Goal: Task Accomplishment & Management: Manage account settings

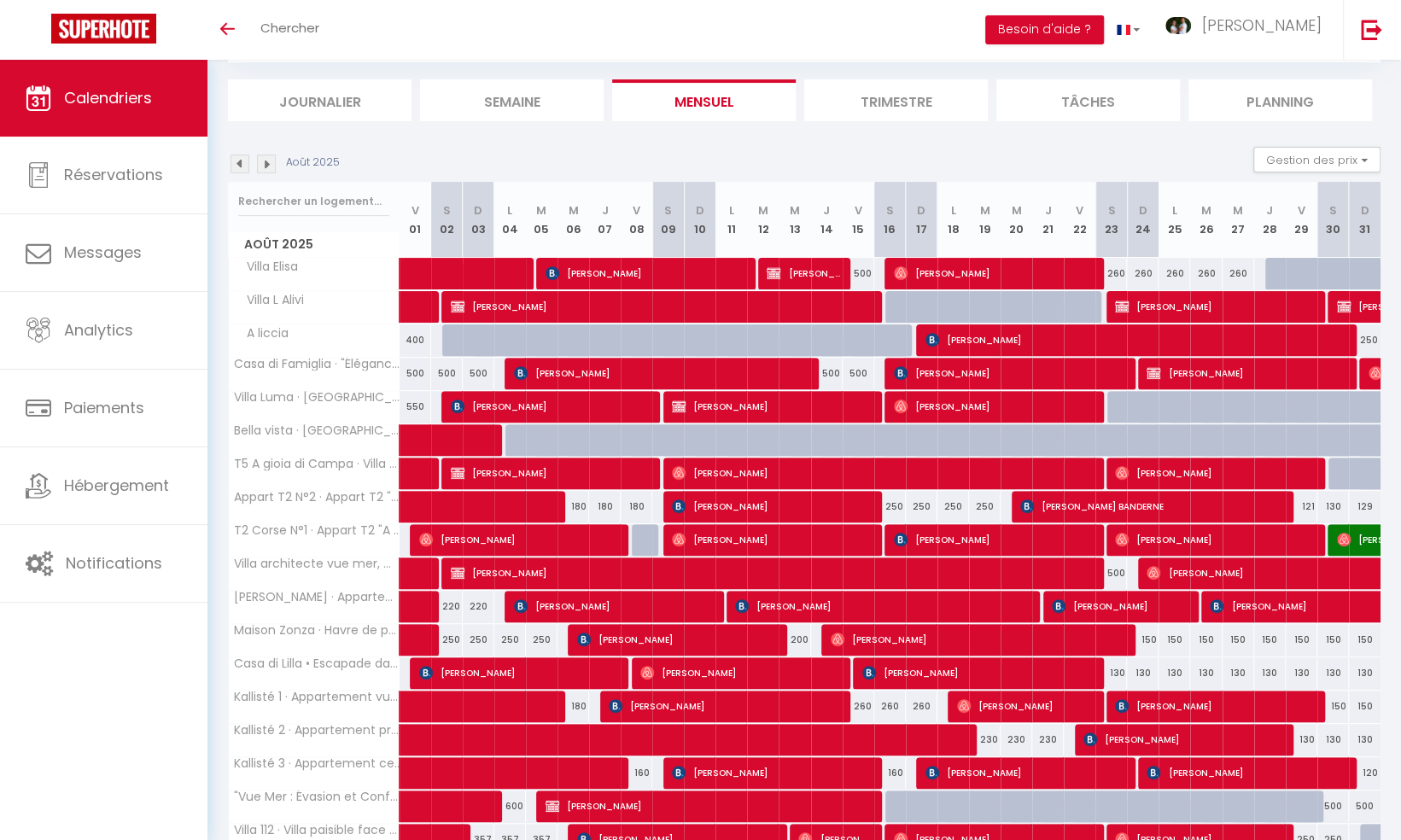
scroll to position [171, 0]
click at [263, 165] on img at bounding box center [266, 163] width 18 height 18
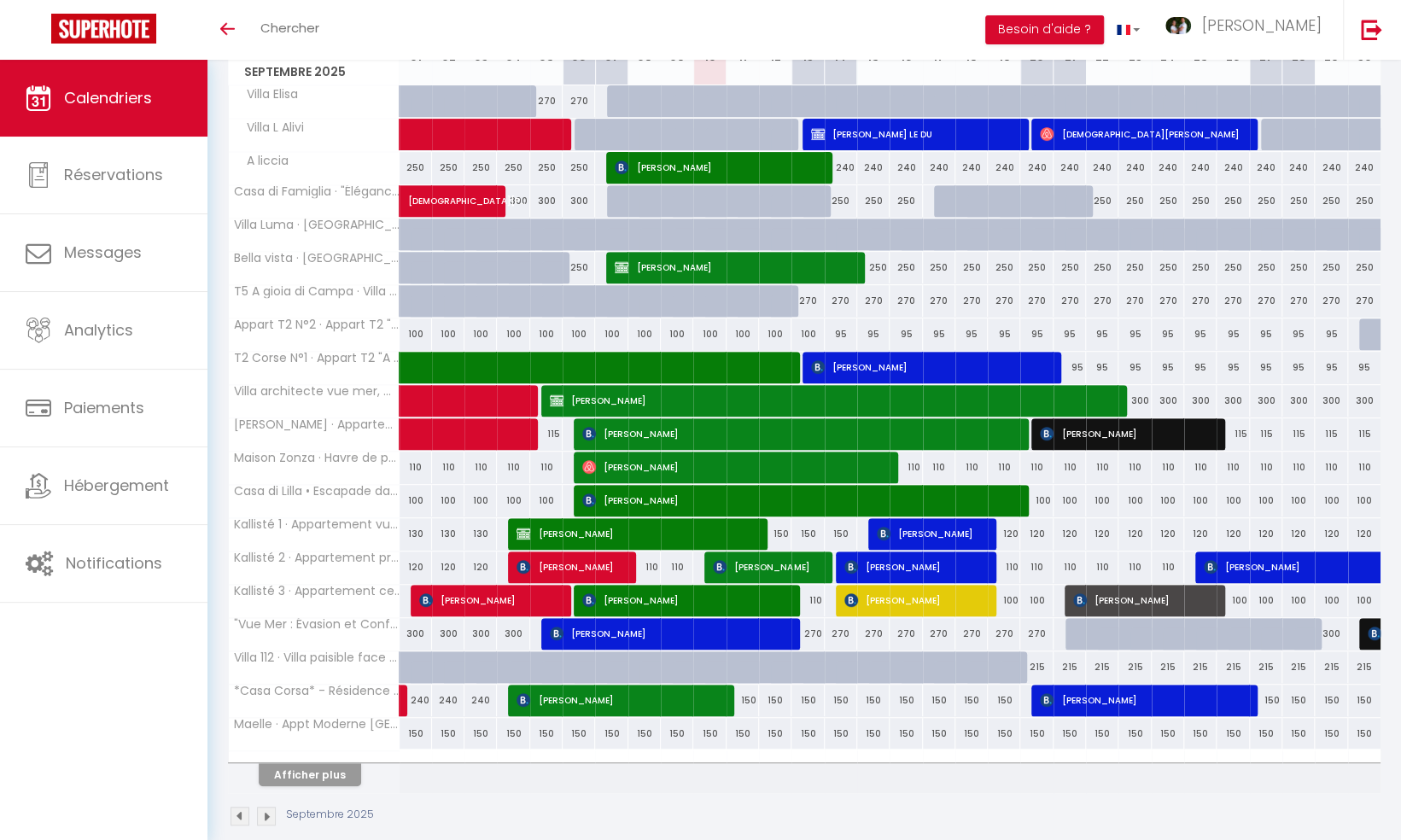
scroll to position [358, 0]
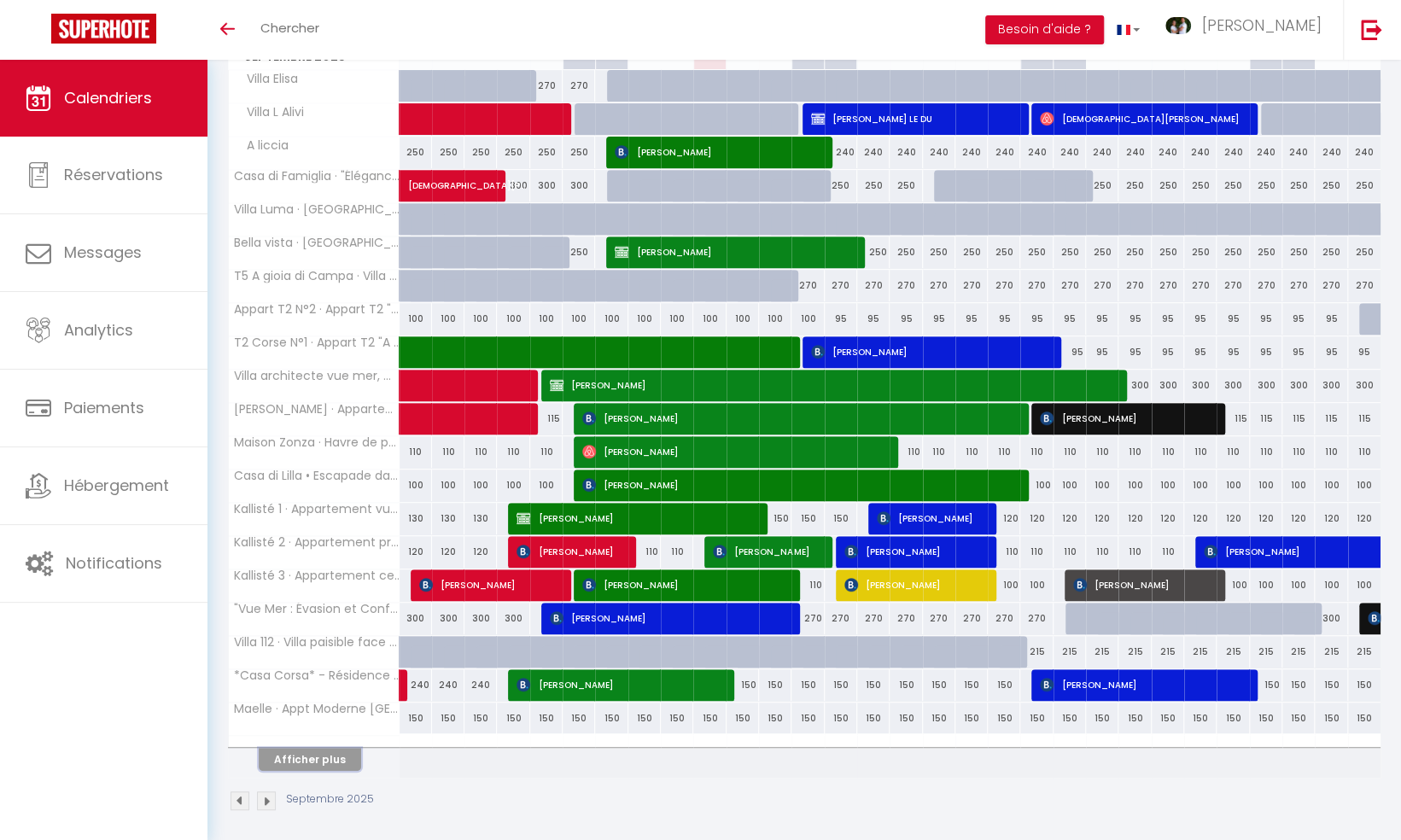
click at [321, 747] on button "Afficher plus" at bounding box center [310, 759] width 102 height 23
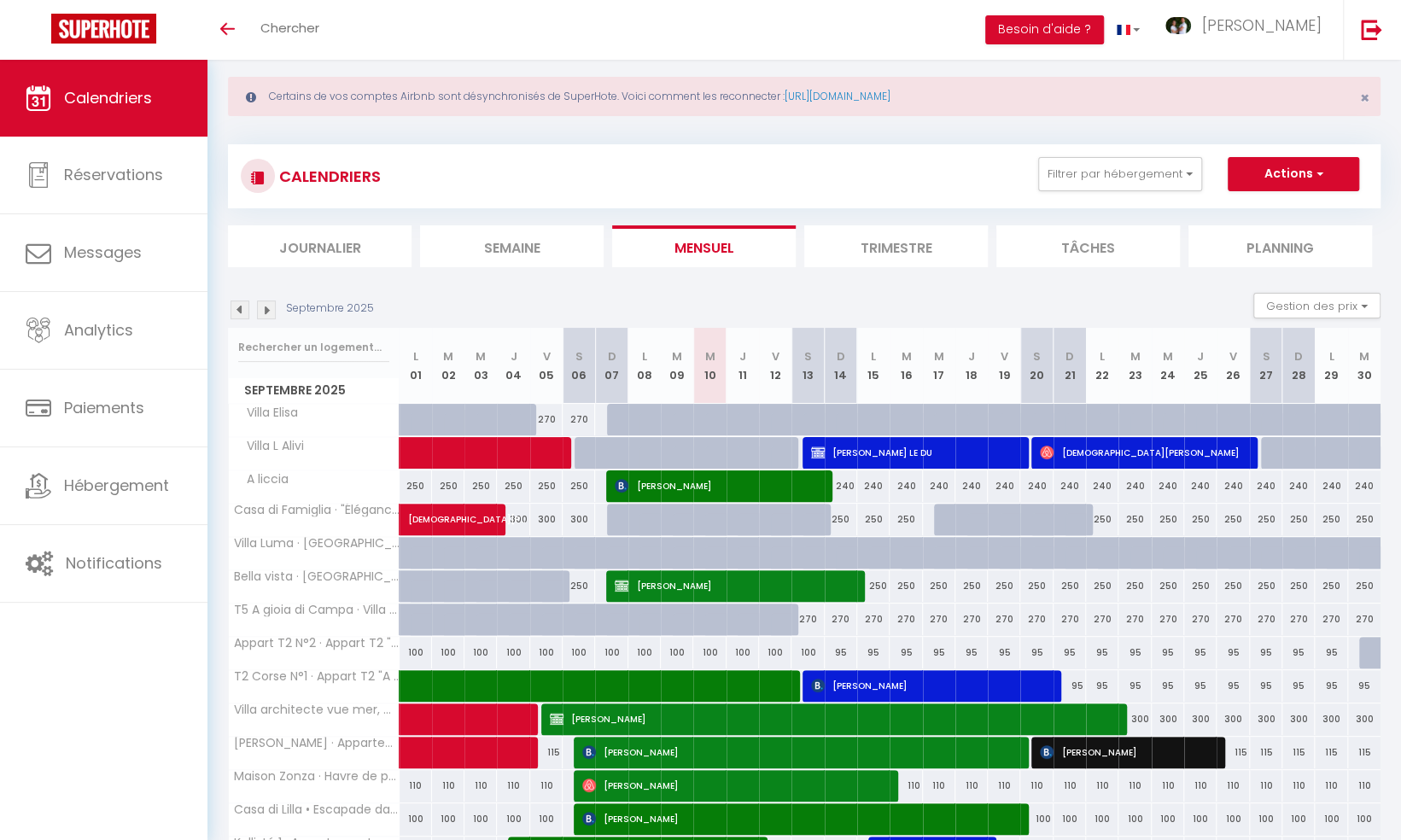
scroll to position [0, 0]
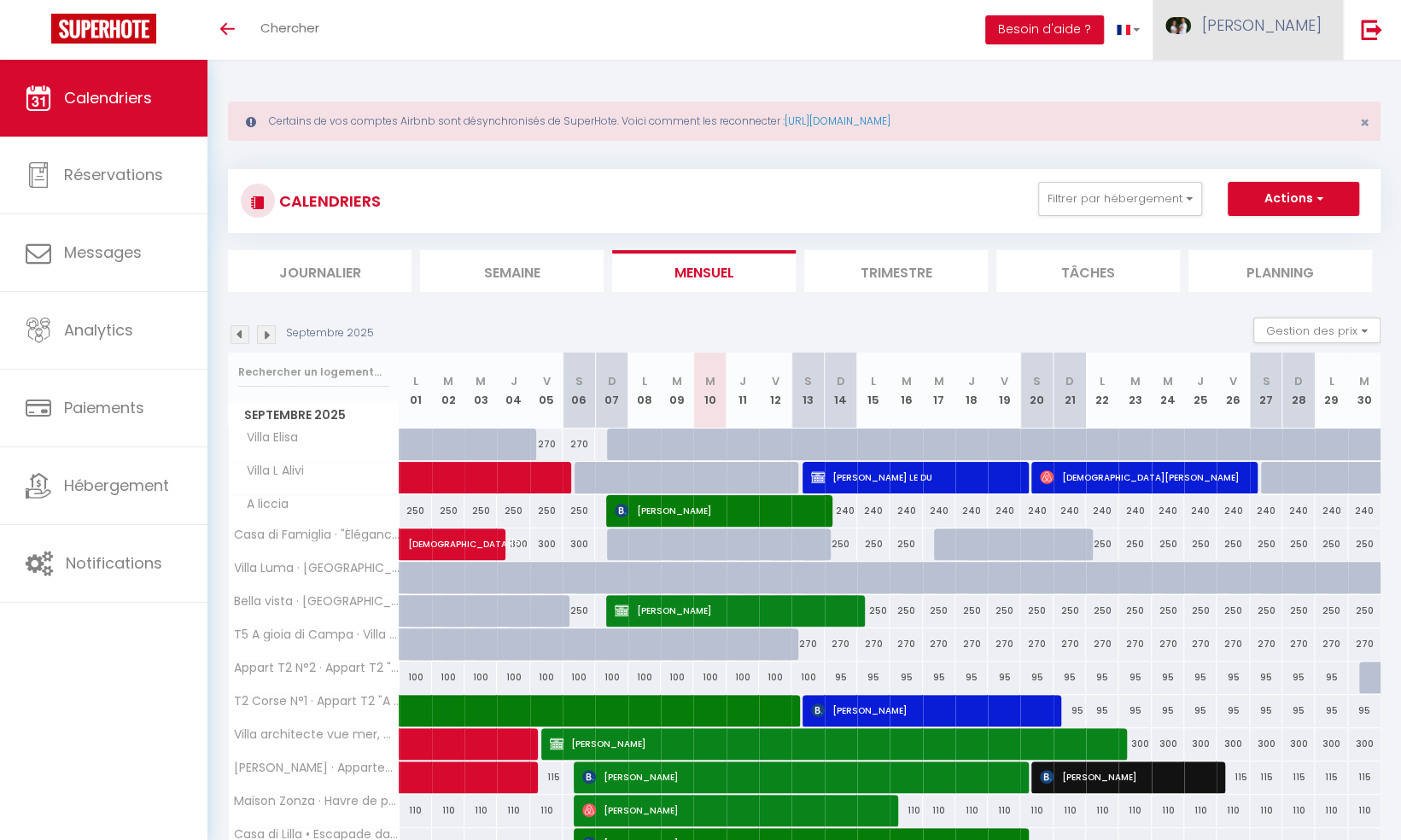
click at [1299, 24] on span "[PERSON_NAME]" at bounding box center [1262, 25] width 120 height 21
click at [1267, 113] on link "Équipe" at bounding box center [1275, 116] width 126 height 29
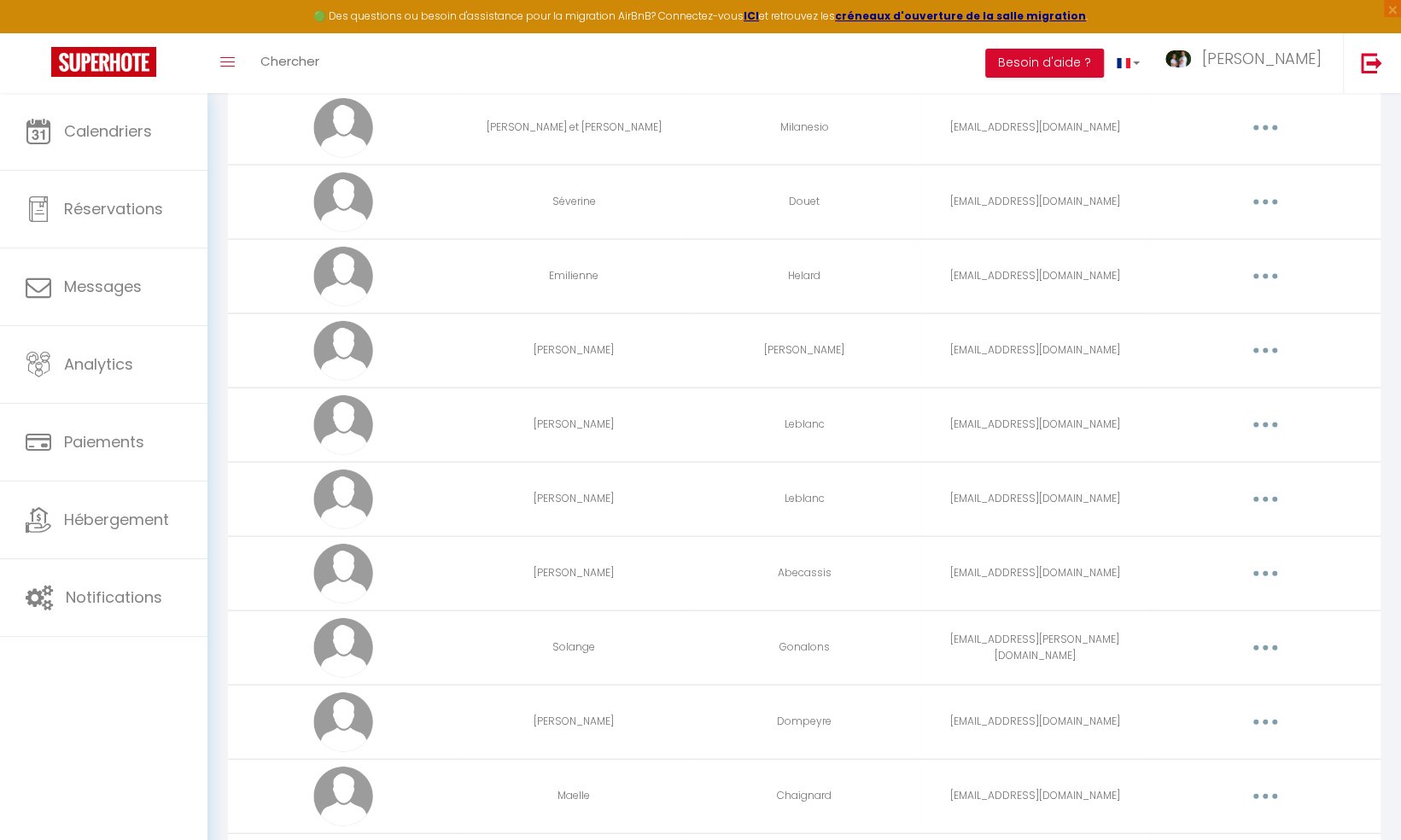
scroll to position [2220, 0]
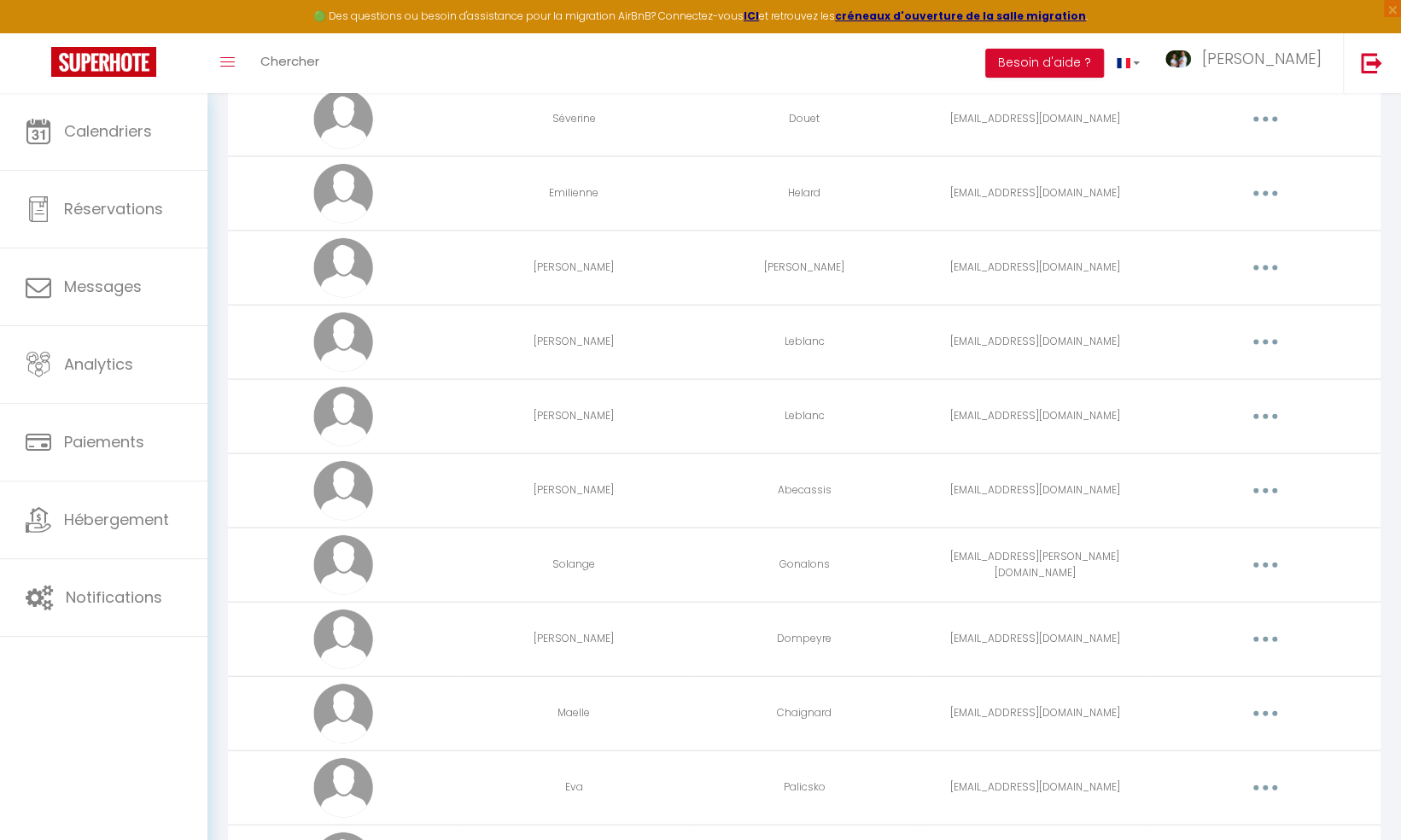
click at [1263, 489] on icon "button" at bounding box center [1265, 490] width 5 height 5
click at [1201, 518] on link "Editer" at bounding box center [1220, 530] width 126 height 29
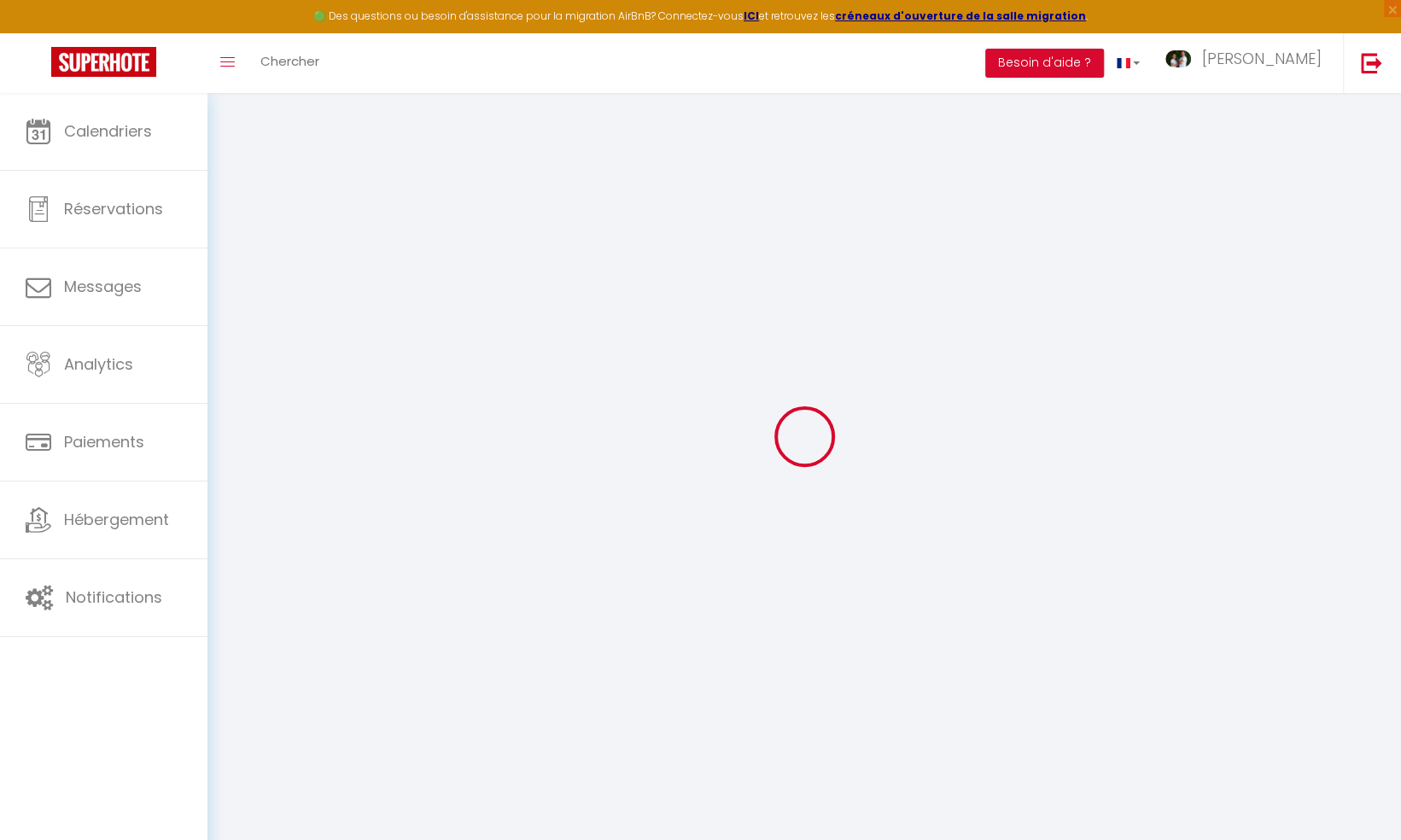
type input "[PERSON_NAME]"
type input "Abecassis"
type input "[EMAIL_ADDRESS][DOMAIN_NAME]"
type textarea "[URL][DOMAIN_NAME]"
checkbox input "false"
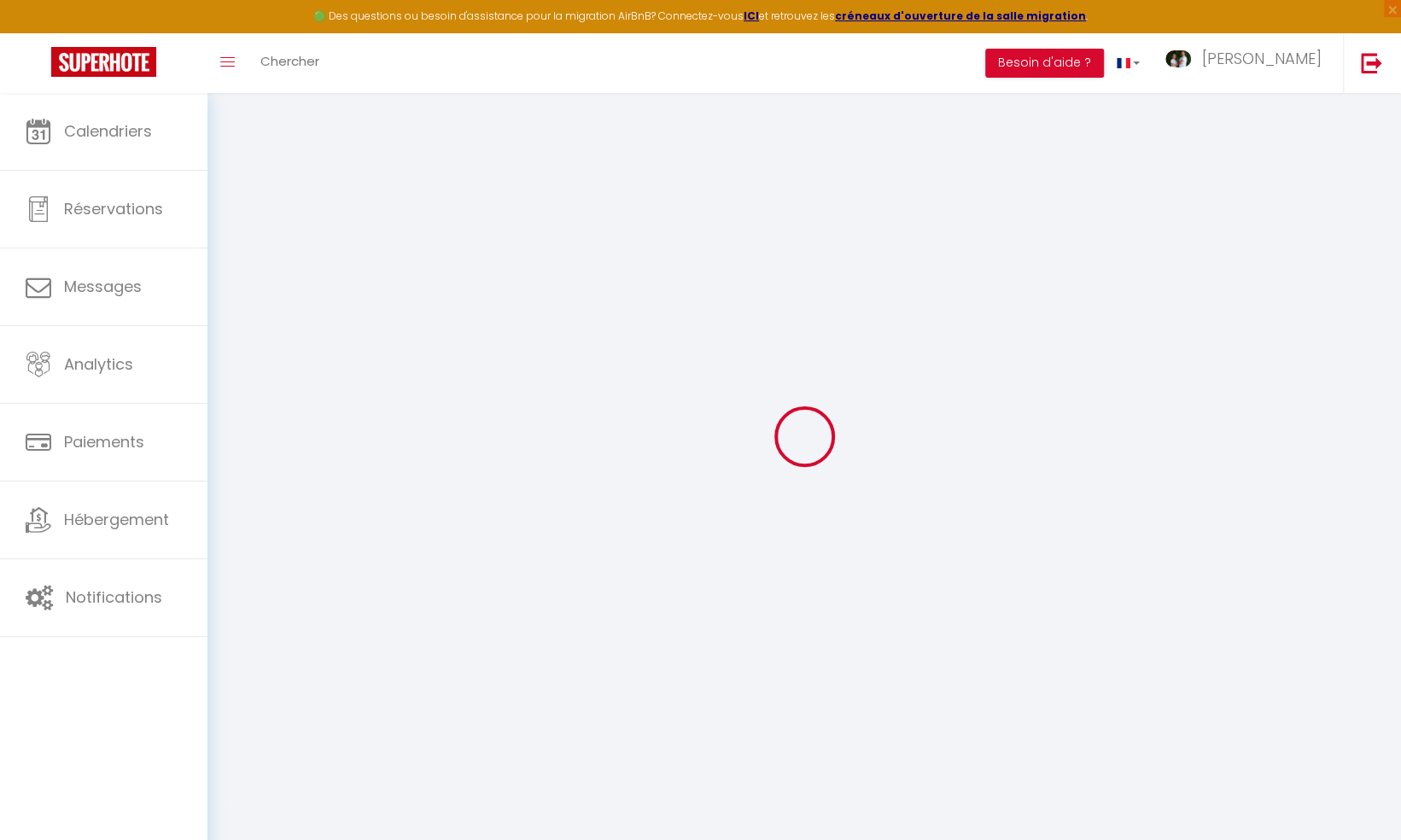
checkbox input "true"
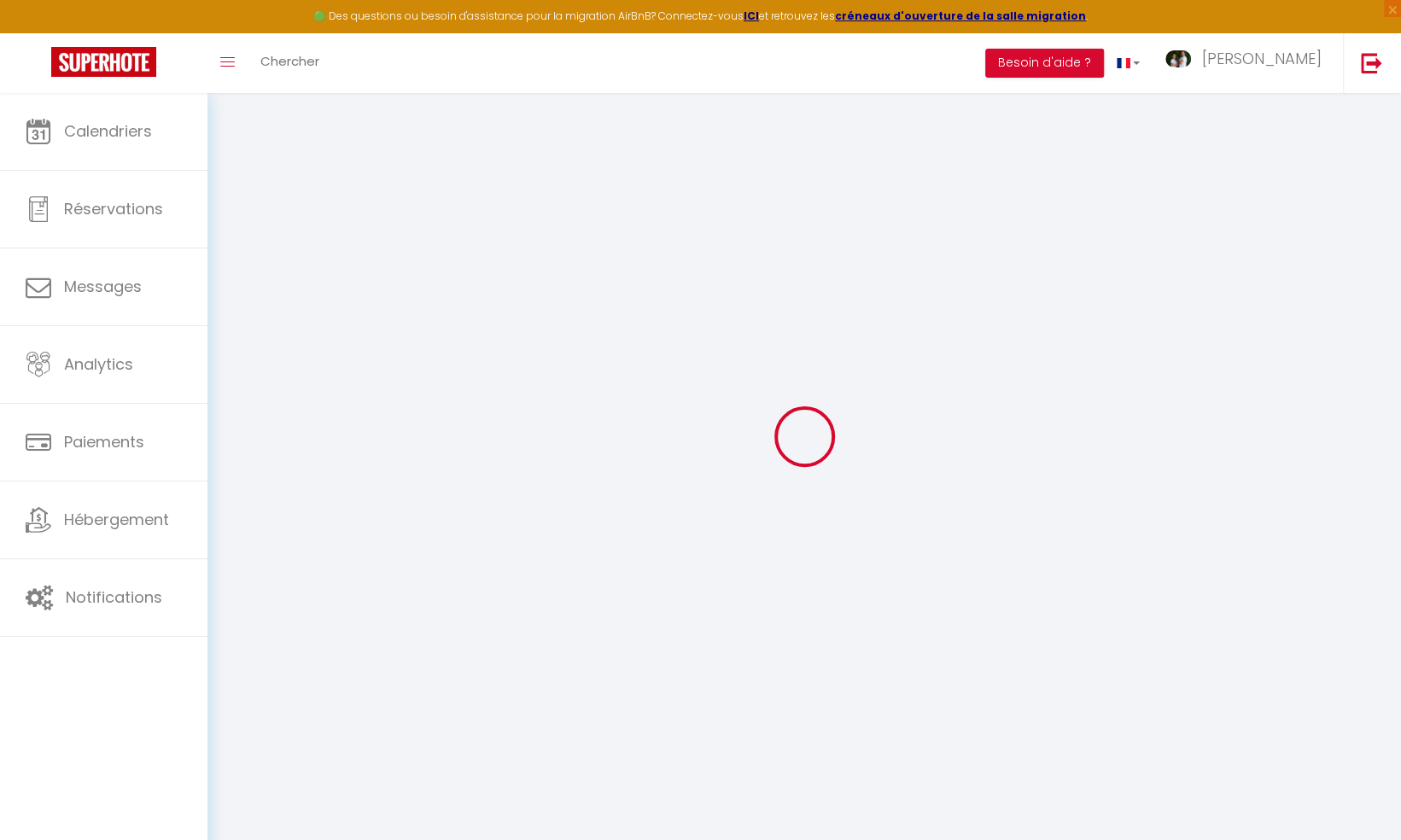
checkbox input "true"
checkbox input "false"
checkbox input "true"
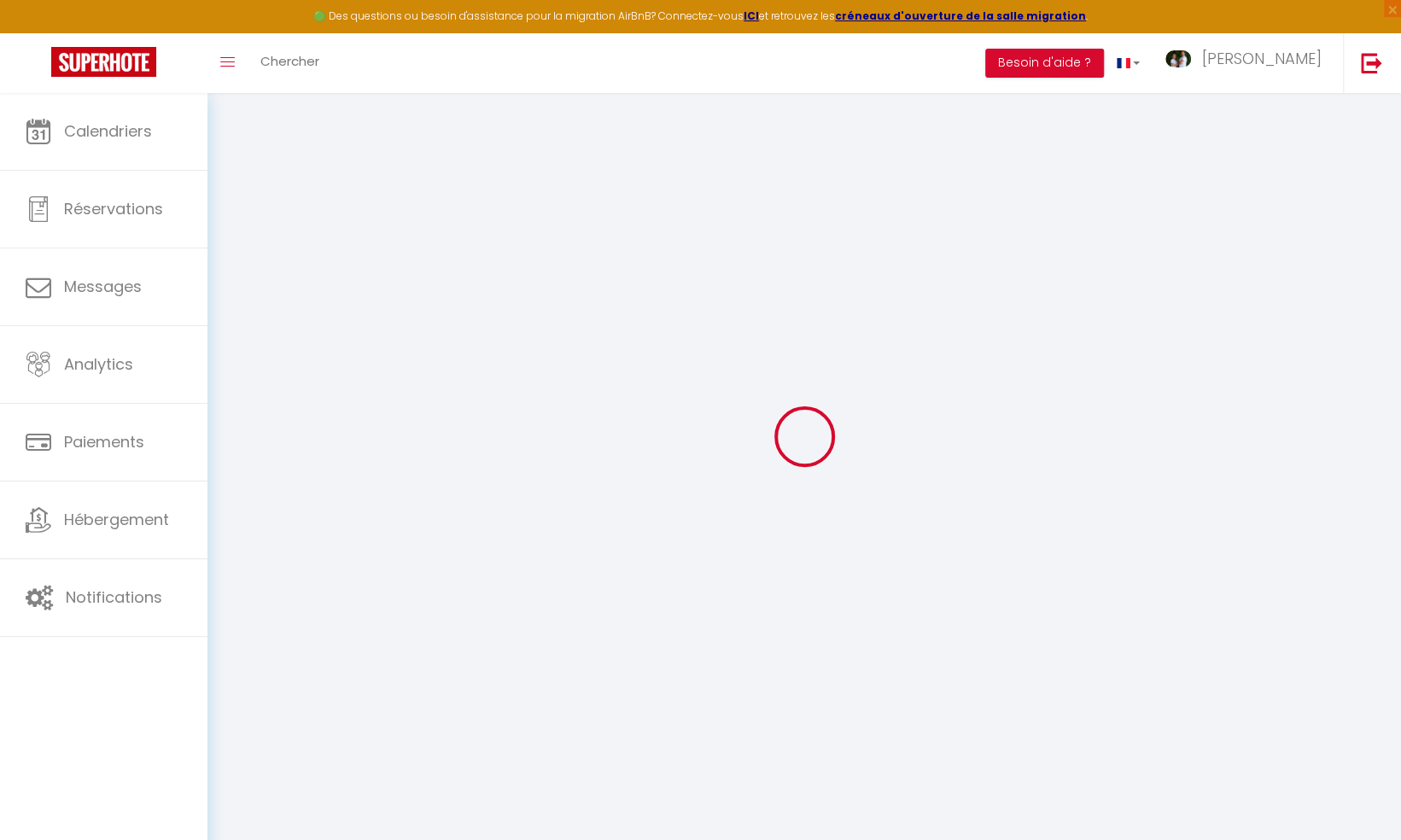
checkbox input "true"
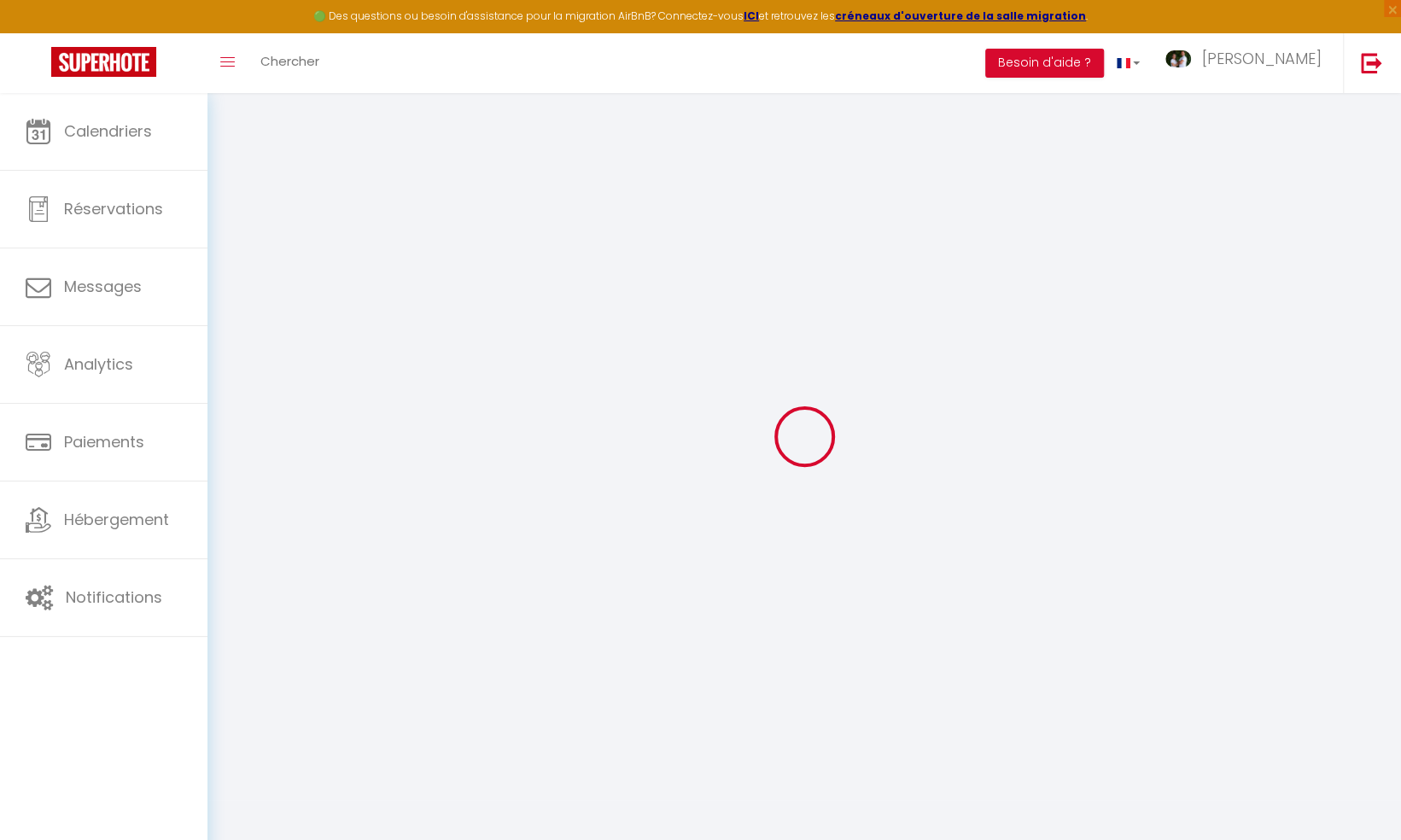
checkbox input "true"
checkbox input "false"
select select
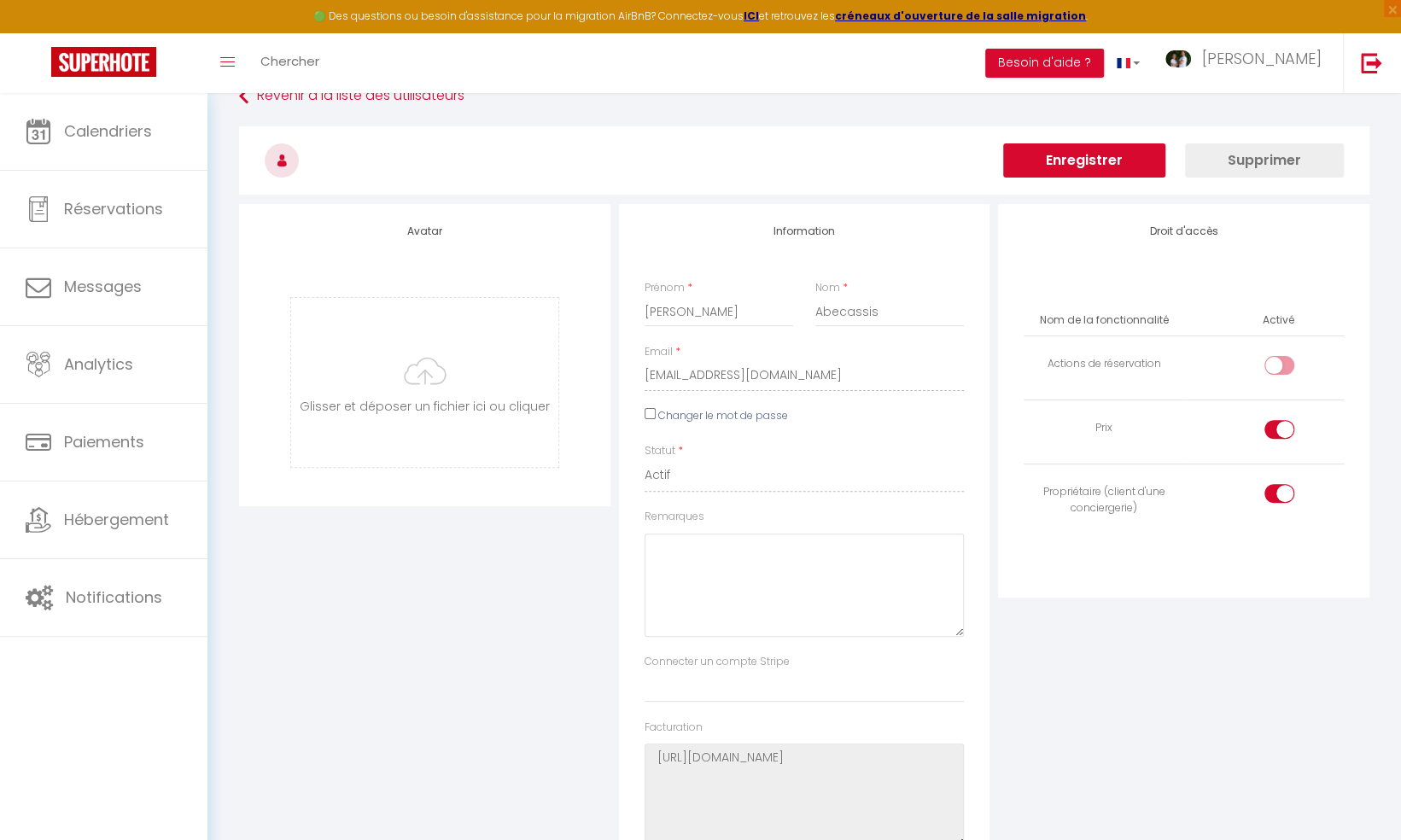
scroll to position [78, 0]
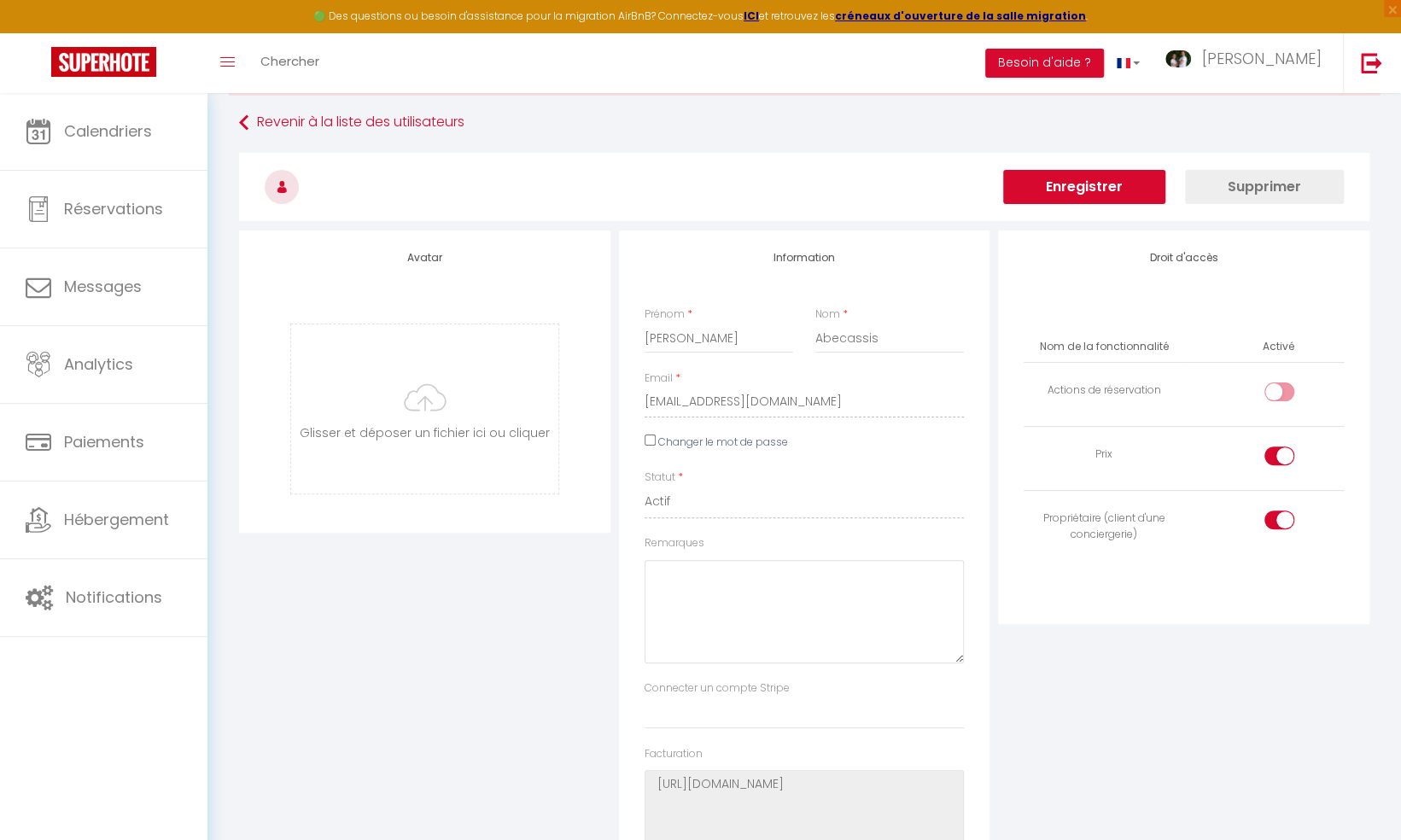
click at [648, 439] on input "Changer le mot de passe" at bounding box center [649, 439] width 11 height 11
checkbox input "true"
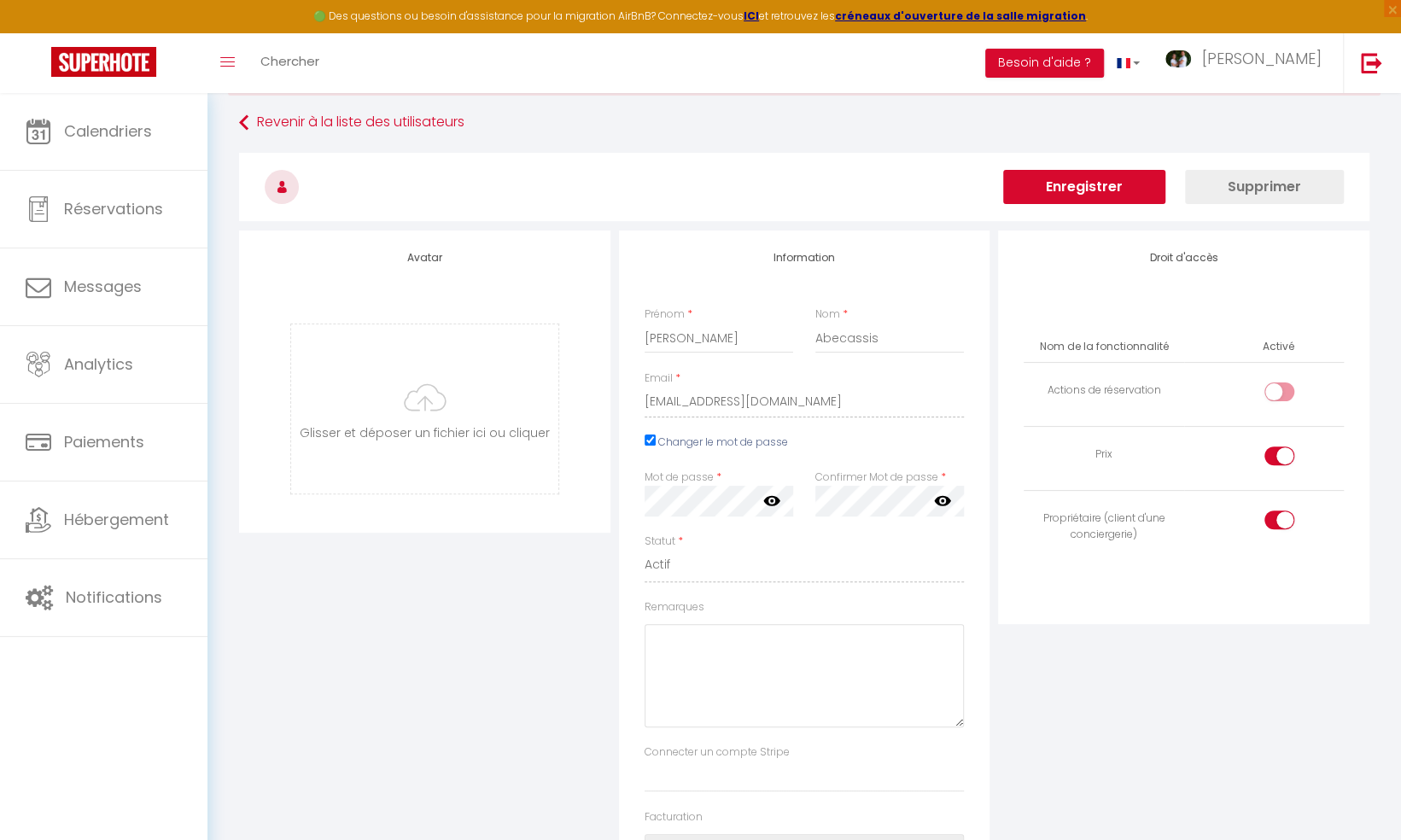
click at [765, 497] on icon at bounding box center [771, 500] width 17 height 11
click at [944, 500] on icon at bounding box center [942, 500] width 17 height 17
click at [1077, 181] on button "Enregistrer" at bounding box center [1084, 186] width 162 height 34
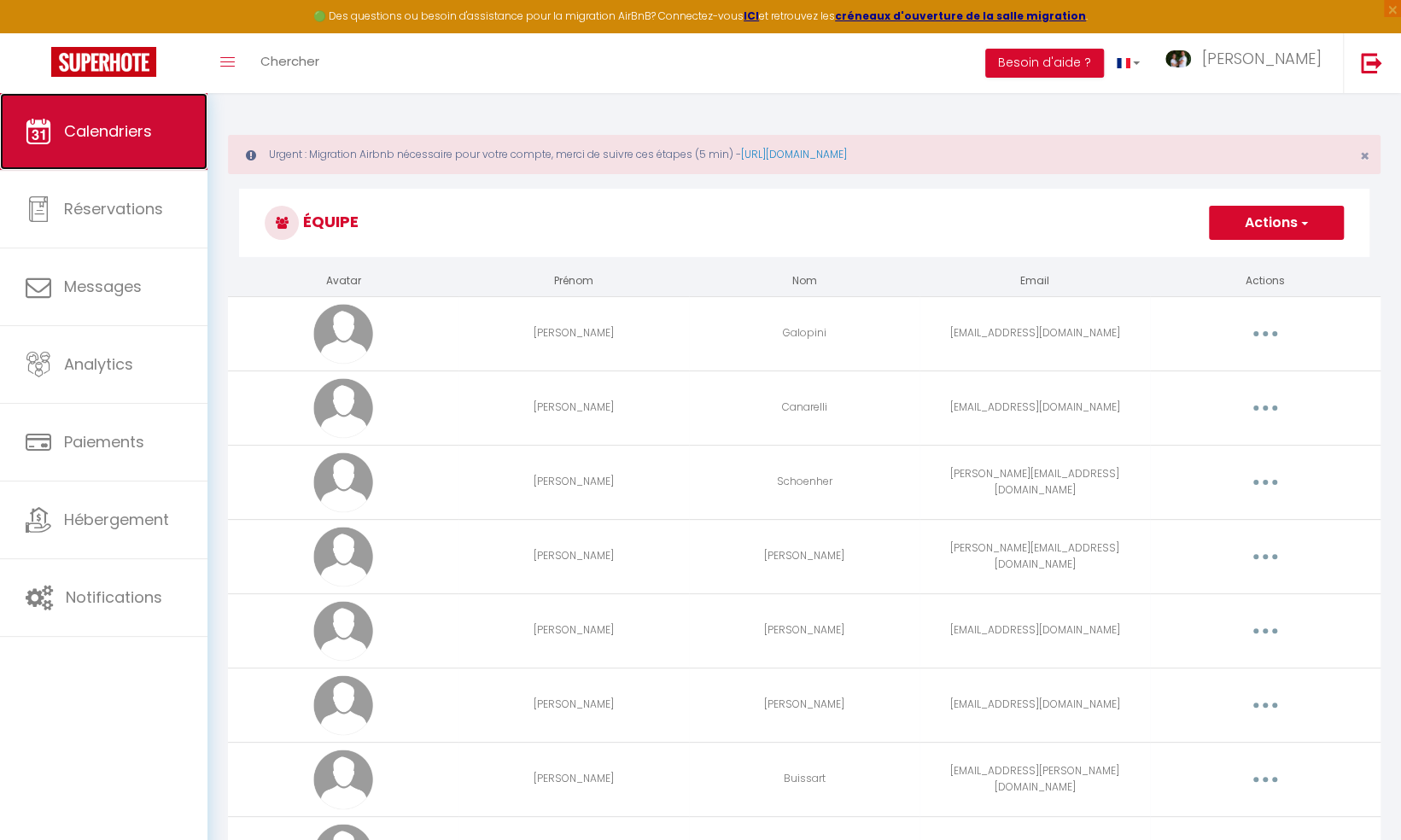
click at [94, 127] on span "Calendriers" at bounding box center [107, 131] width 88 height 21
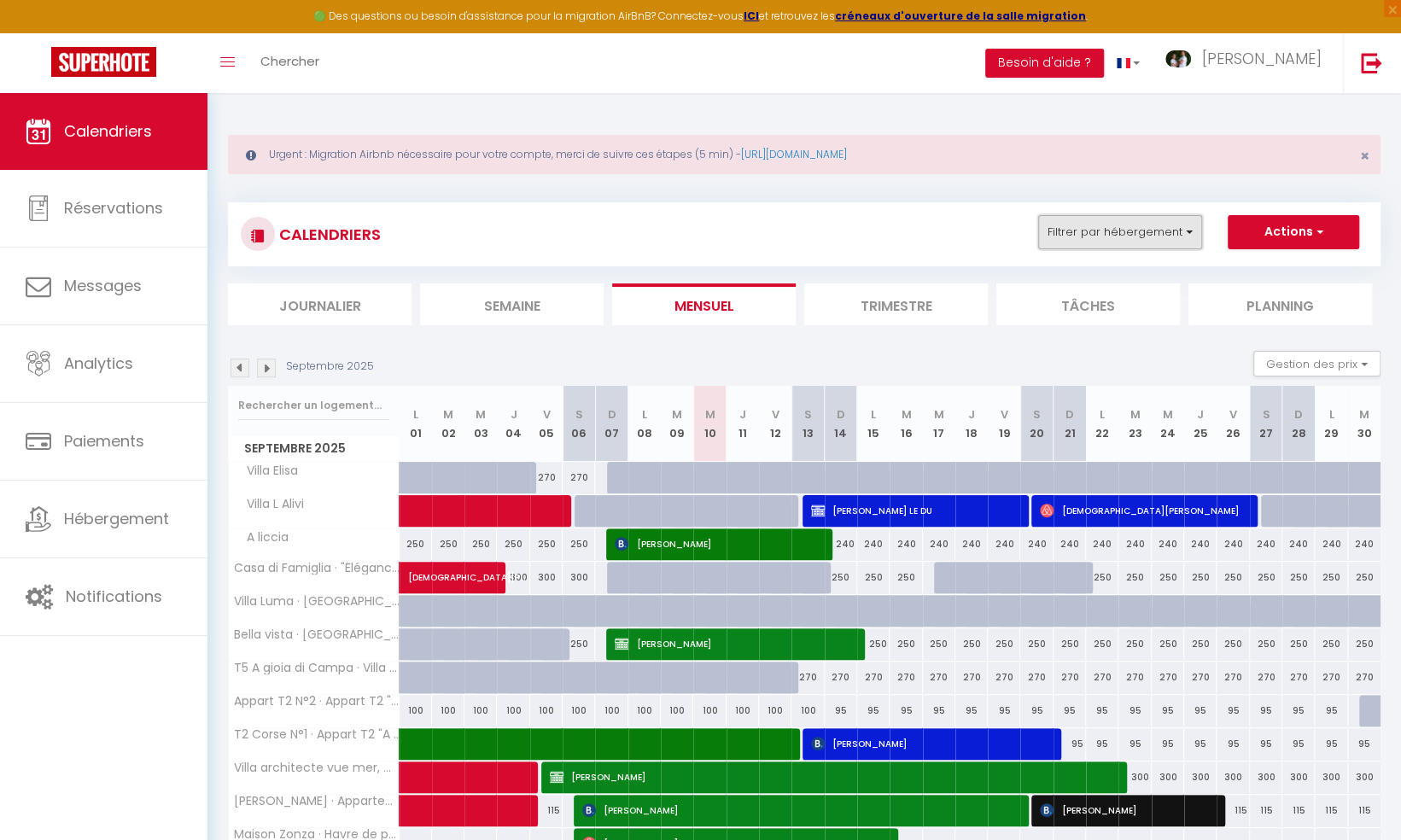
click at [1116, 232] on button "Filtrer par hébergement" at bounding box center [1120, 232] width 164 height 34
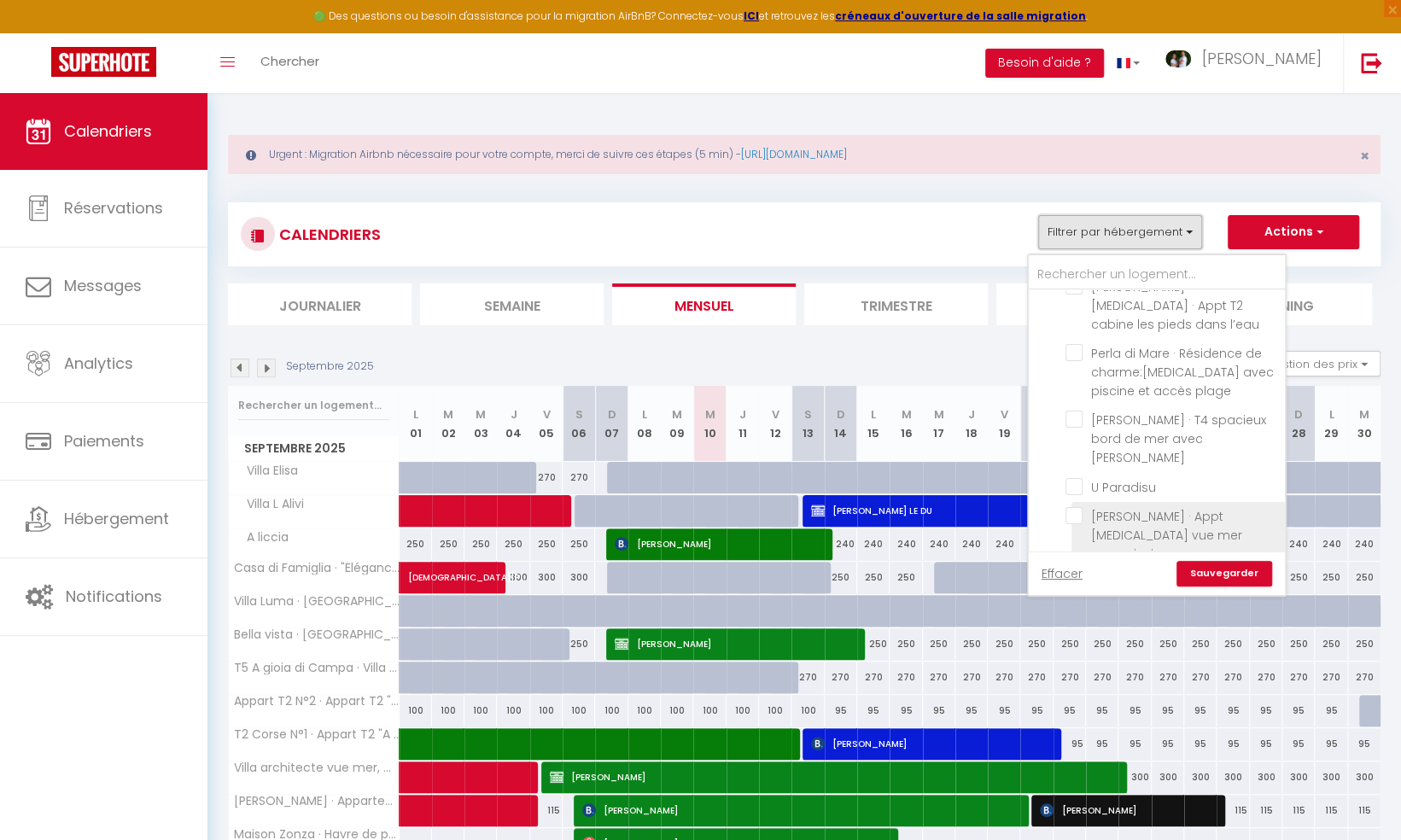
scroll to position [1878, 0]
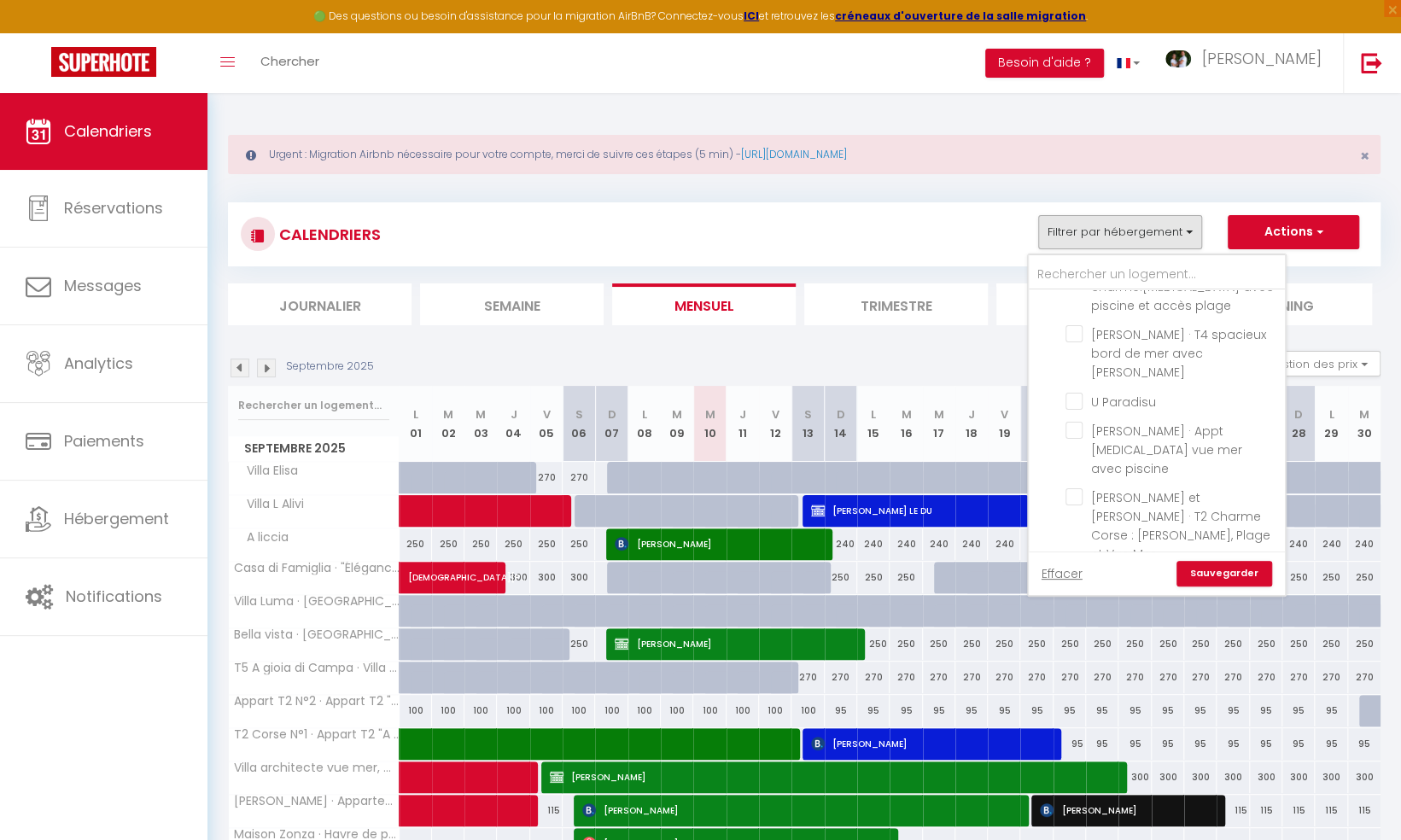
click at [1076, 707] on input "[PERSON_NAME] Paradisu · Magnifique [MEDICAL_DATA] vue mer, [PERSON_NAME] et pl…" at bounding box center [1171, 715] width 213 height 17
checkbox input "true"
checkbox input "false"
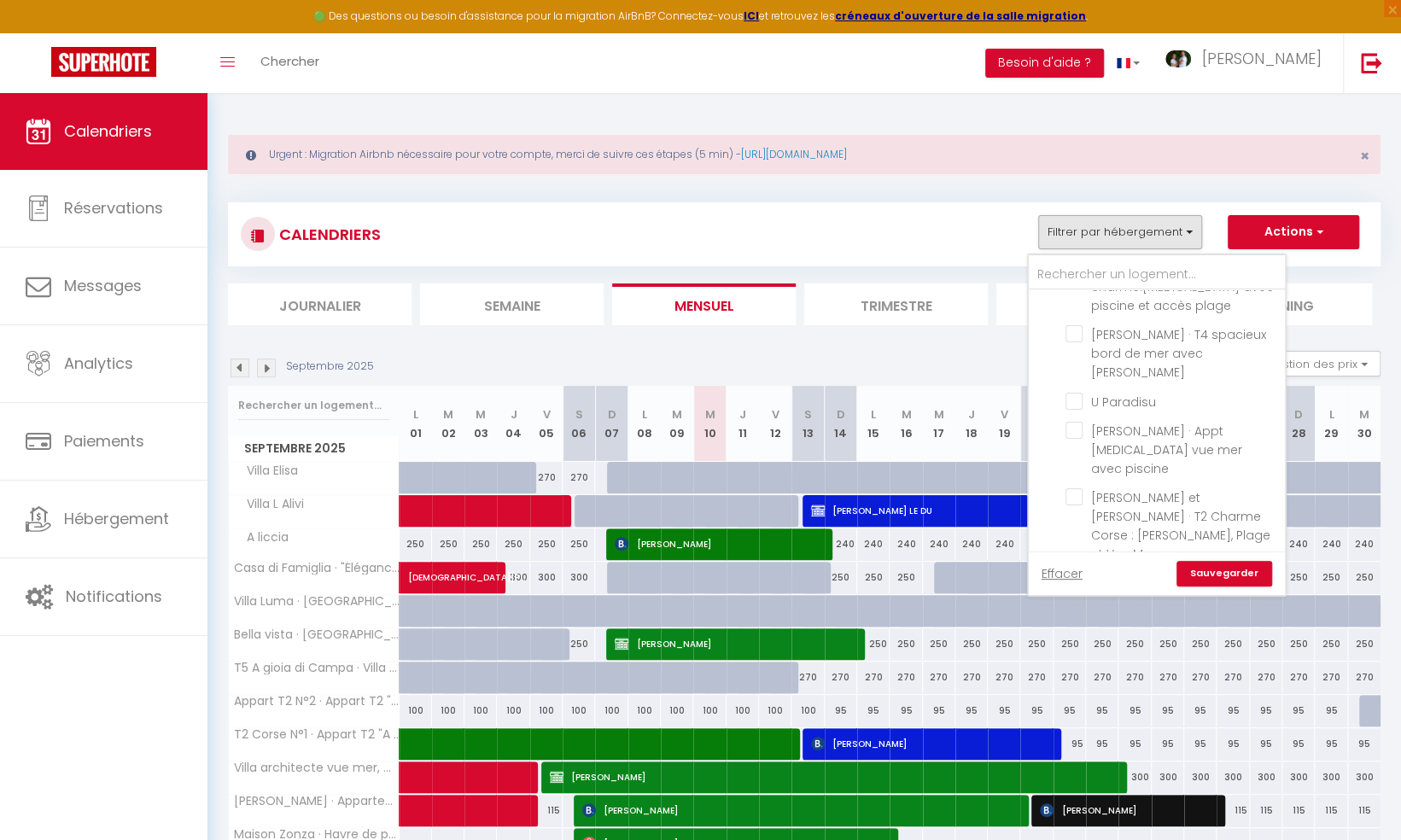
checkbox input "false"
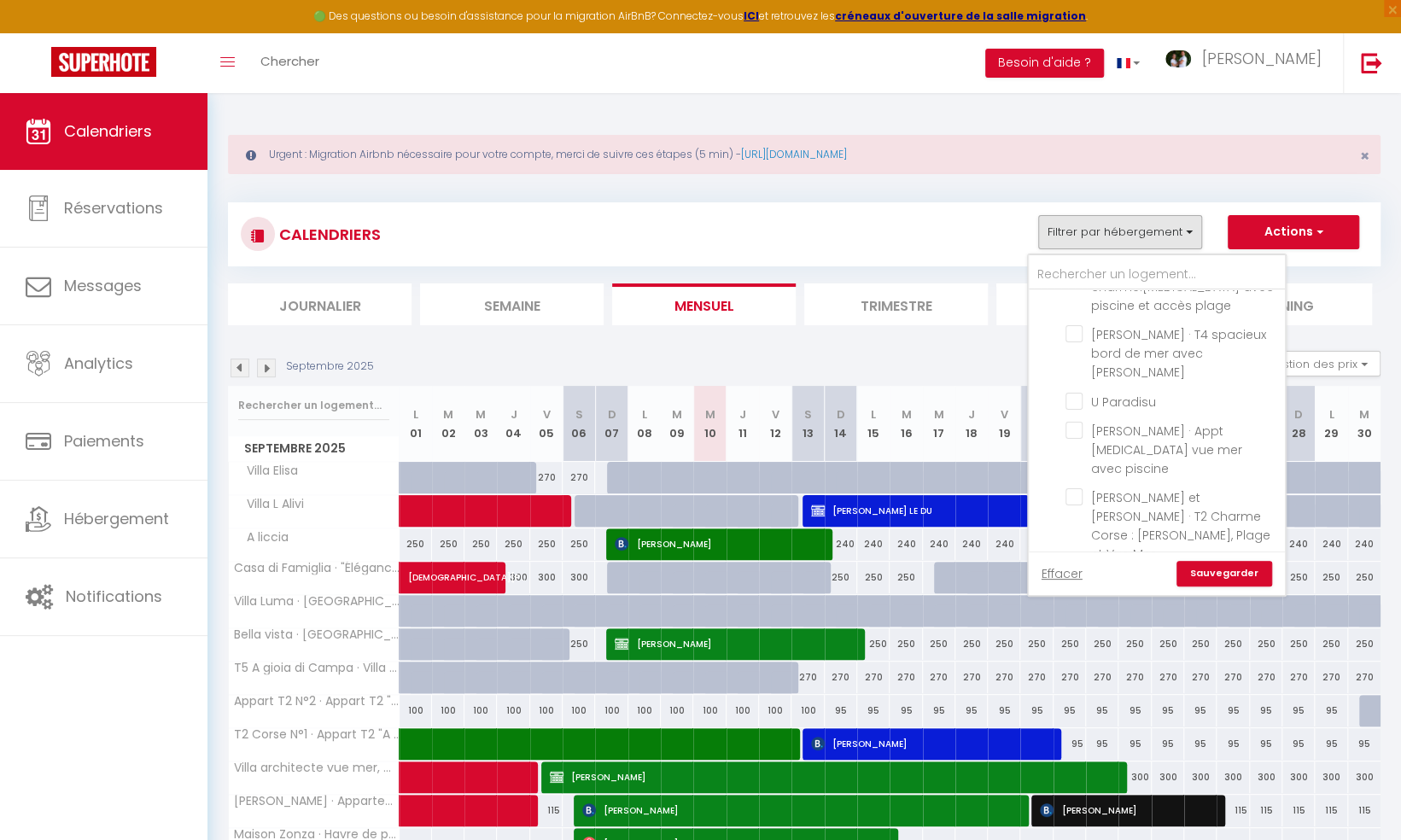
checkbox input "false"
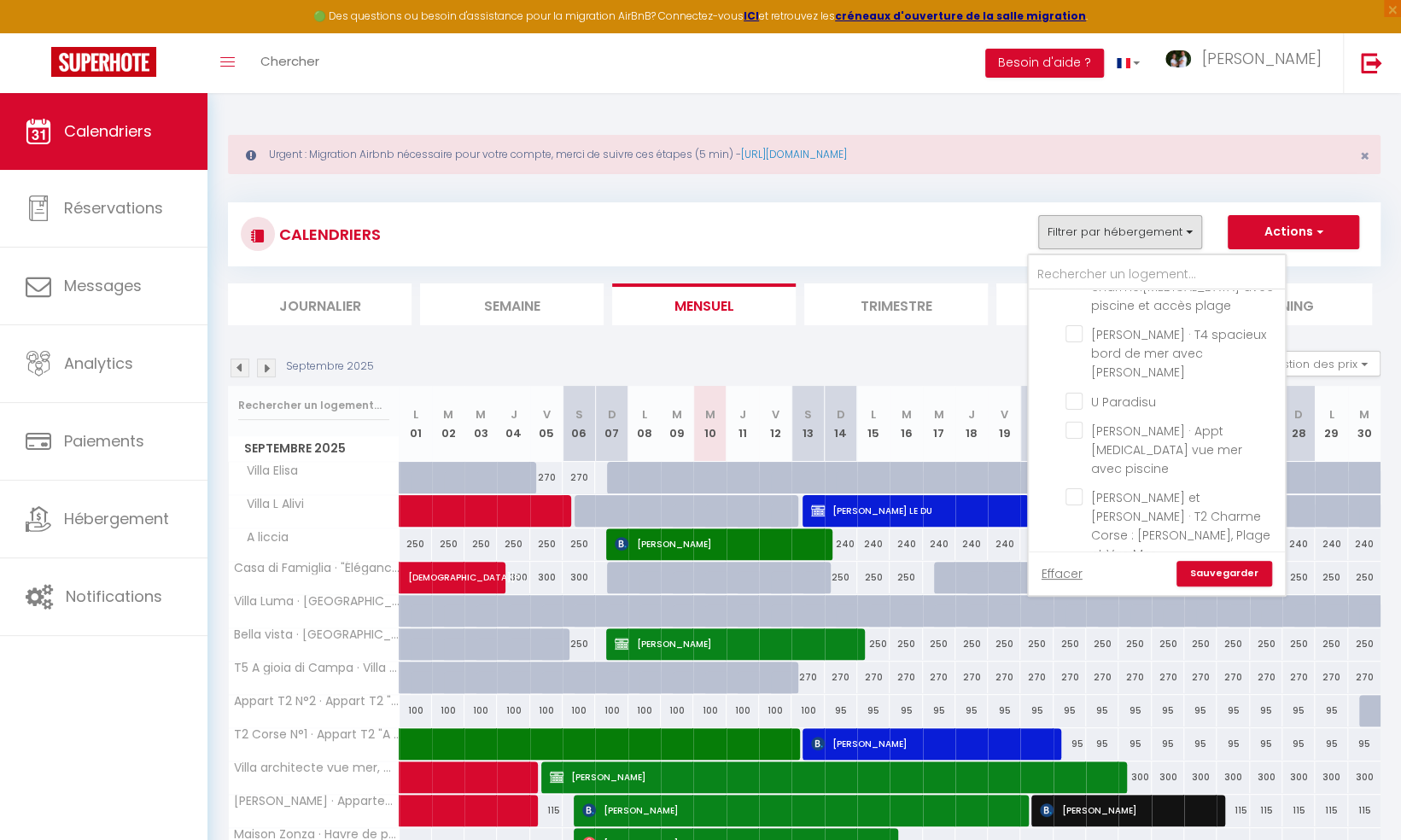
checkbox input "false"
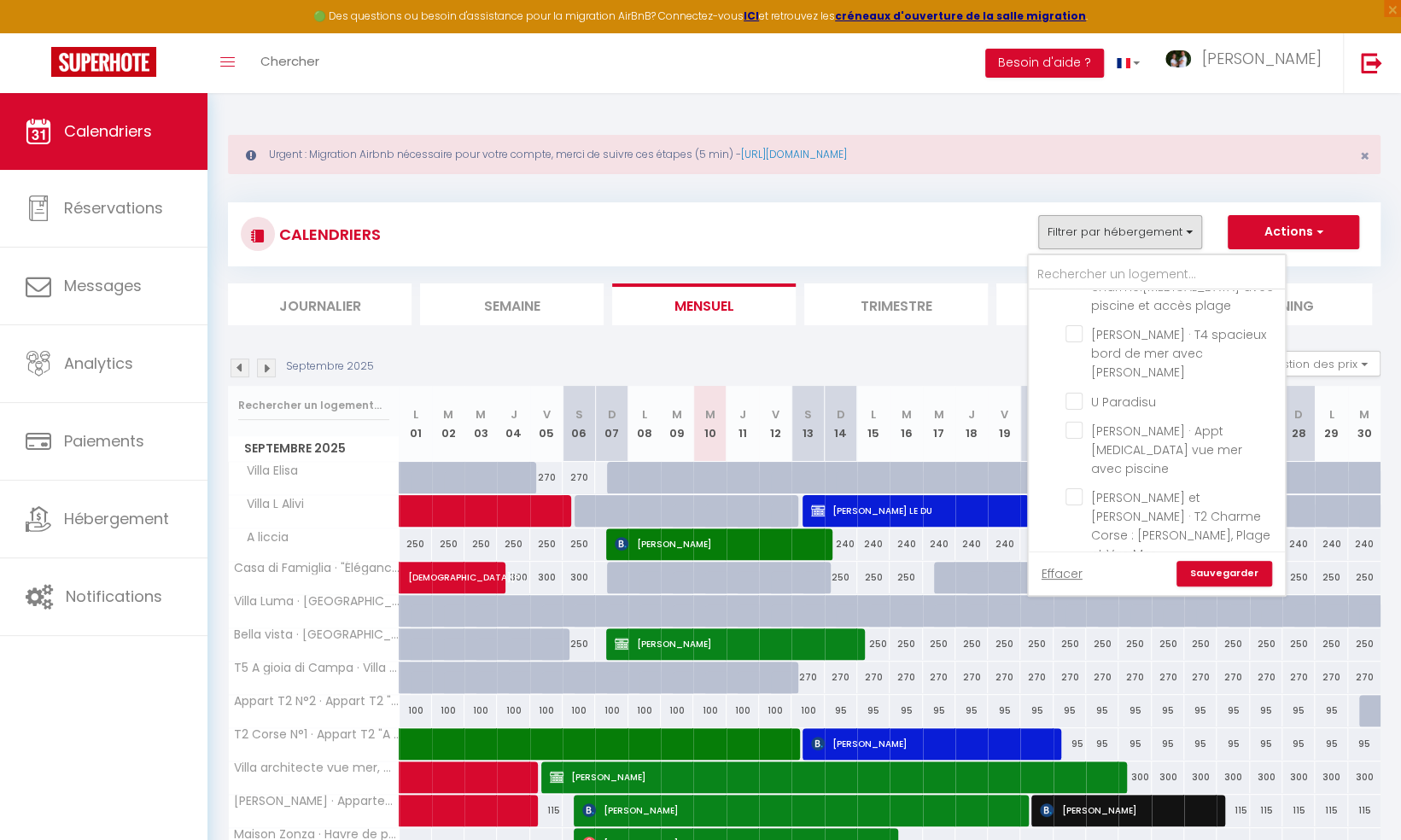
checkbox input "false"
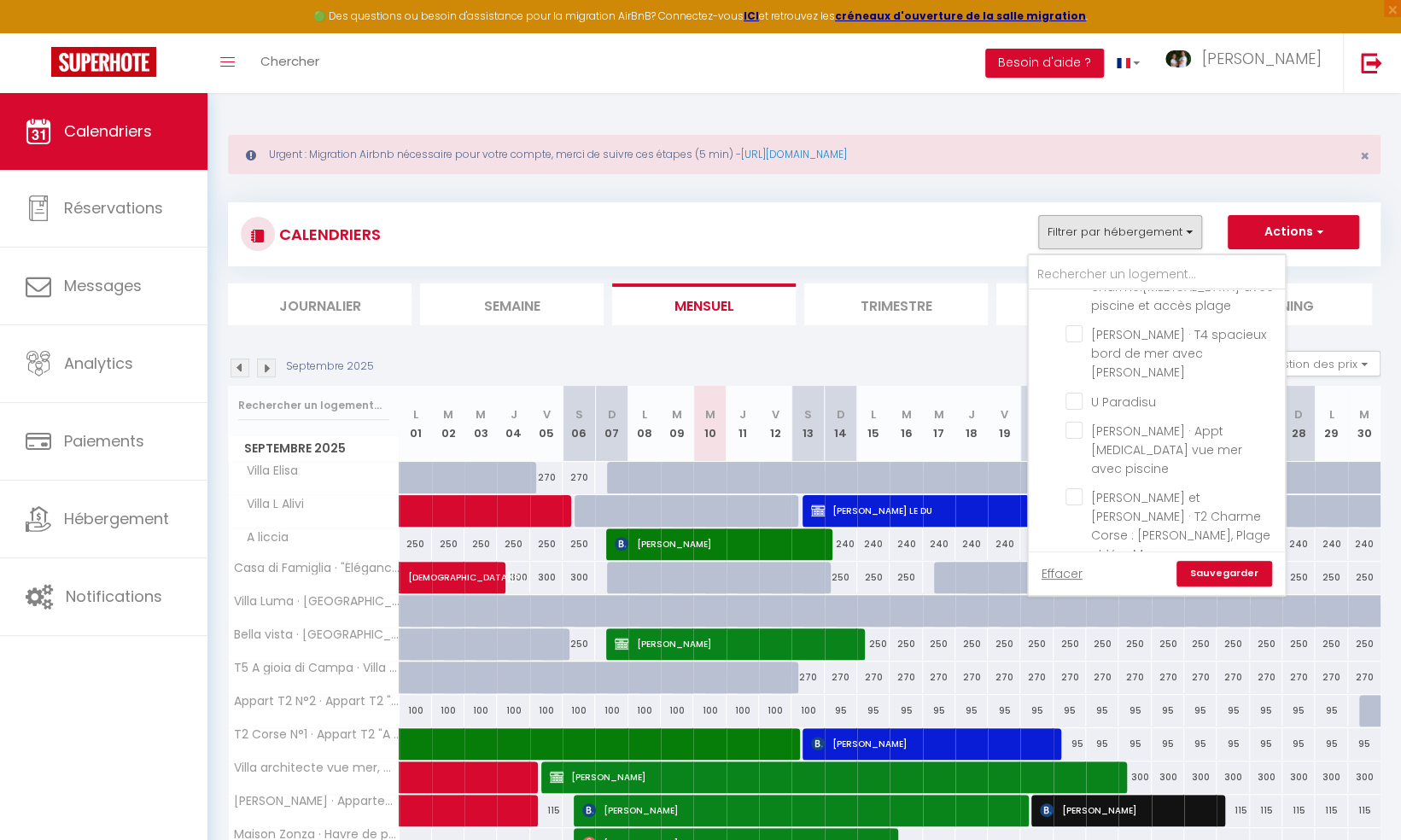
checkbox input "false"
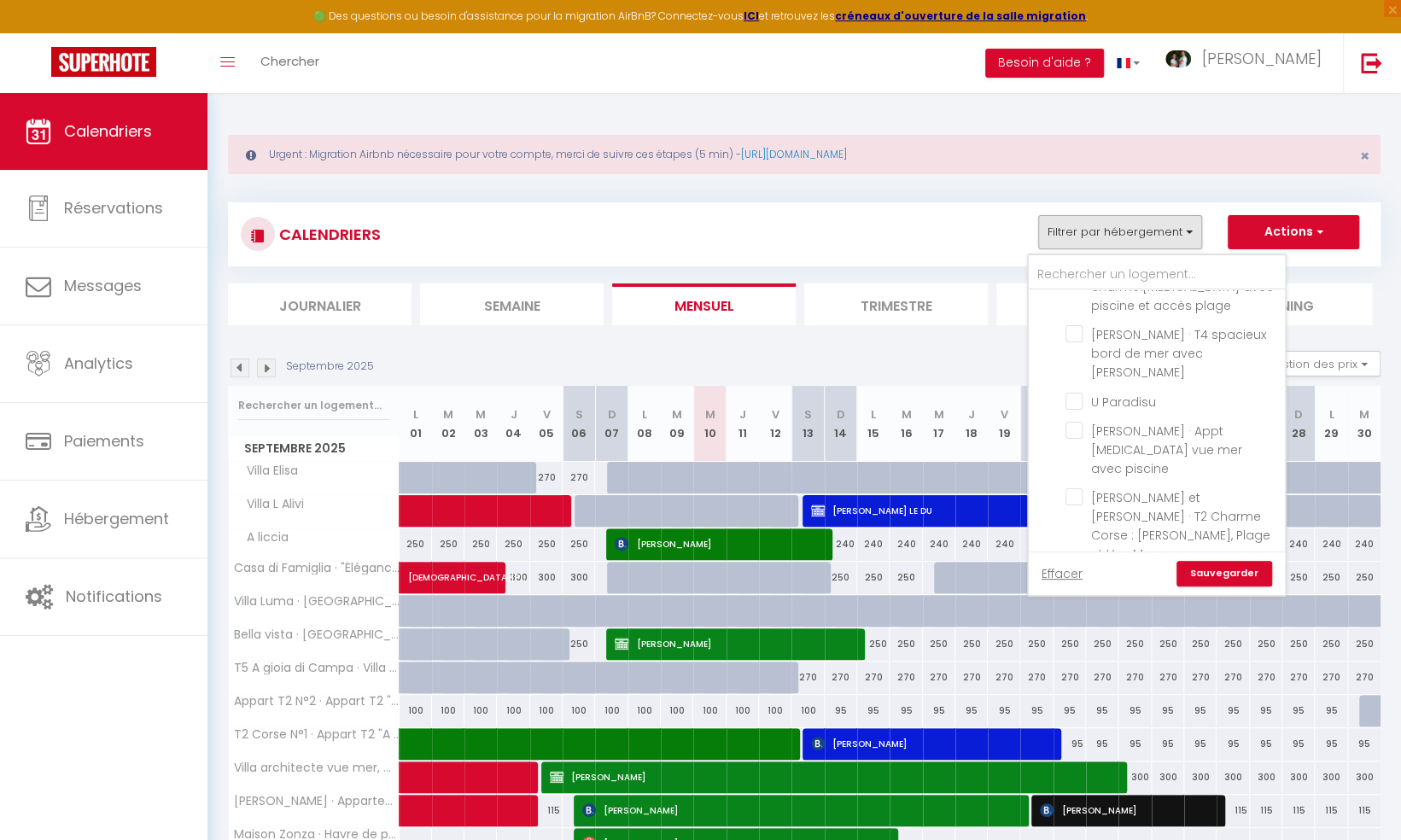
checkbox input "false"
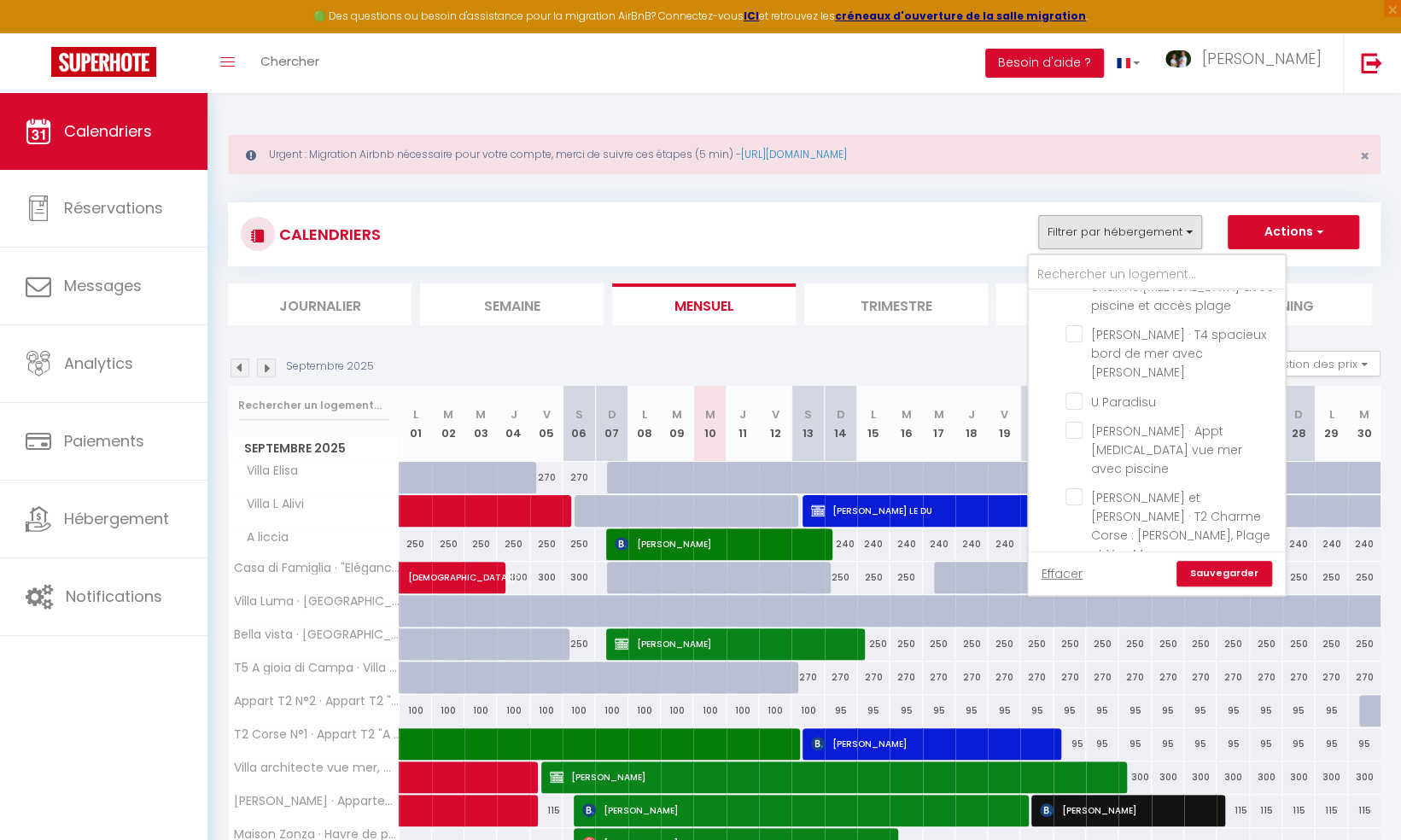
checkbox input "false"
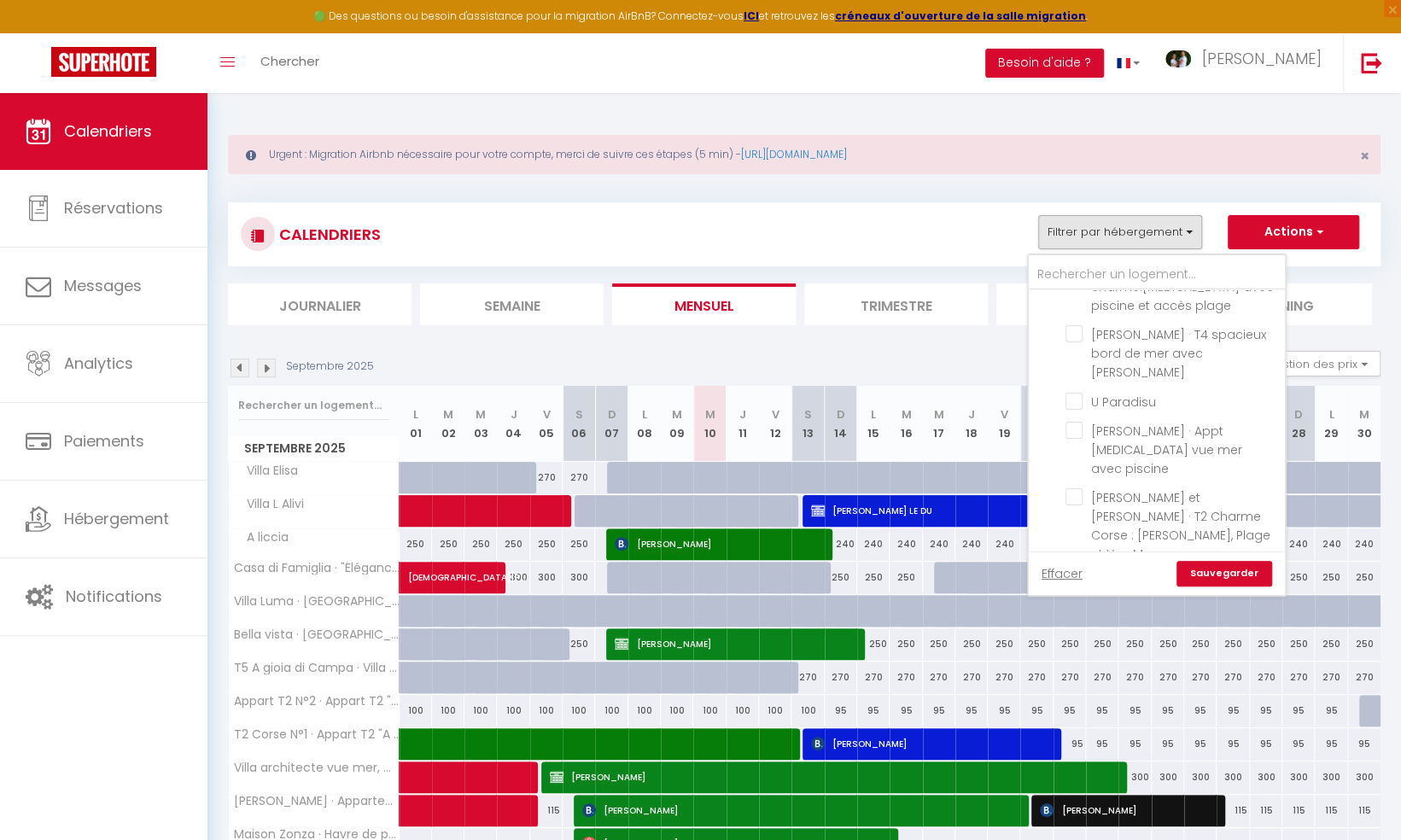
checkbox input "false"
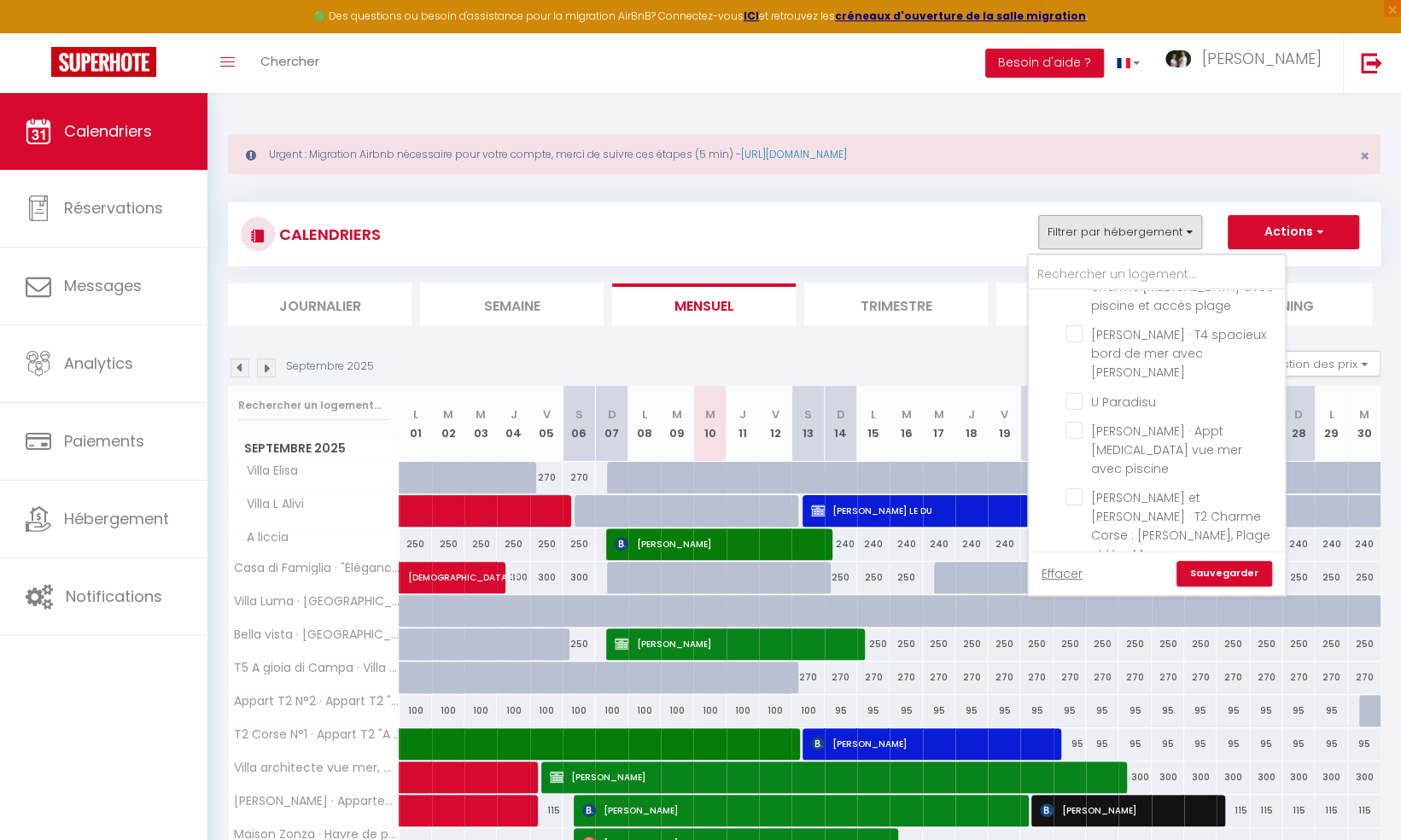
checkbox input "false"
click at [1220, 572] on link "Sauvegarder" at bounding box center [1223, 574] width 96 height 26
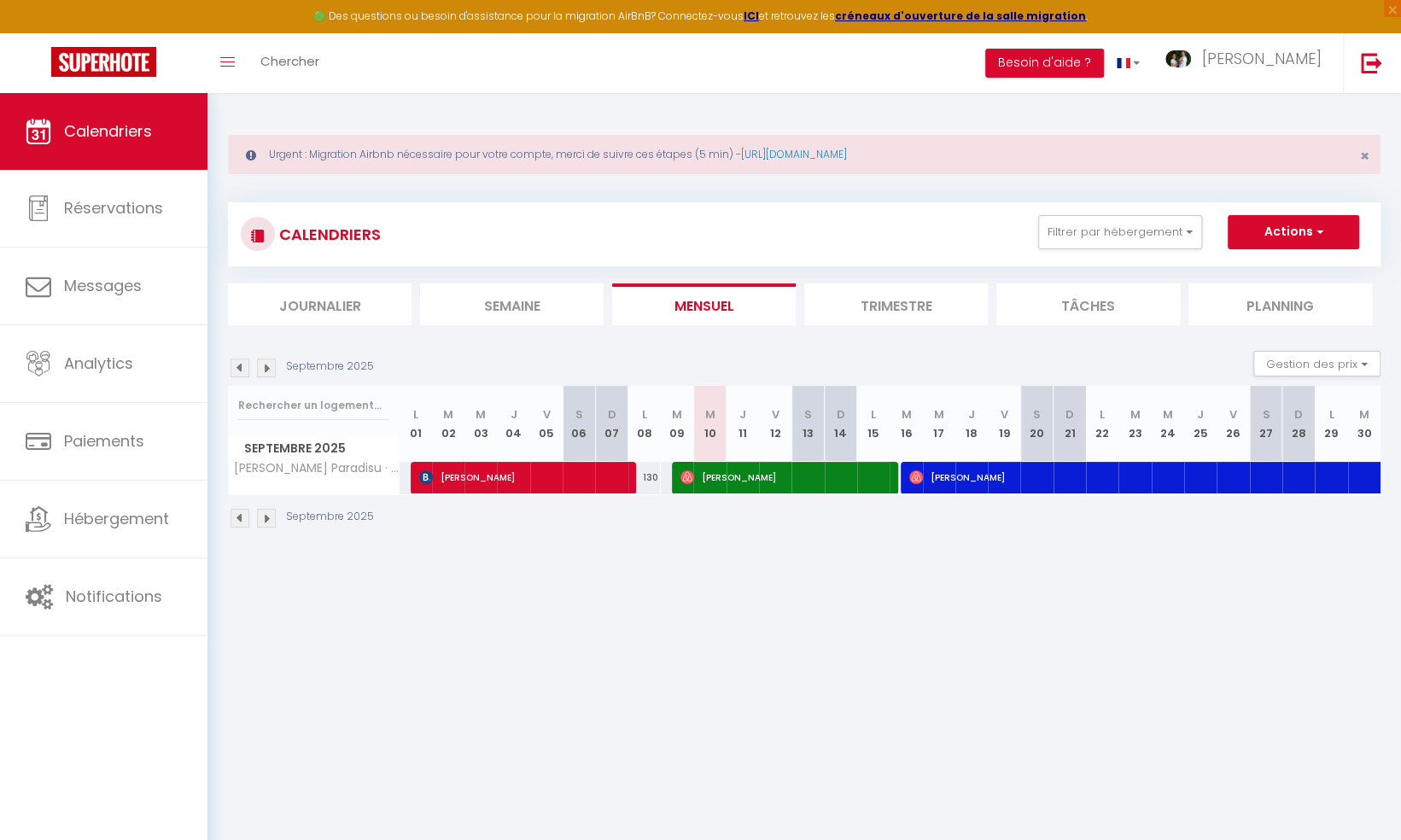
click at [242, 369] on img at bounding box center [239, 367] width 18 height 18
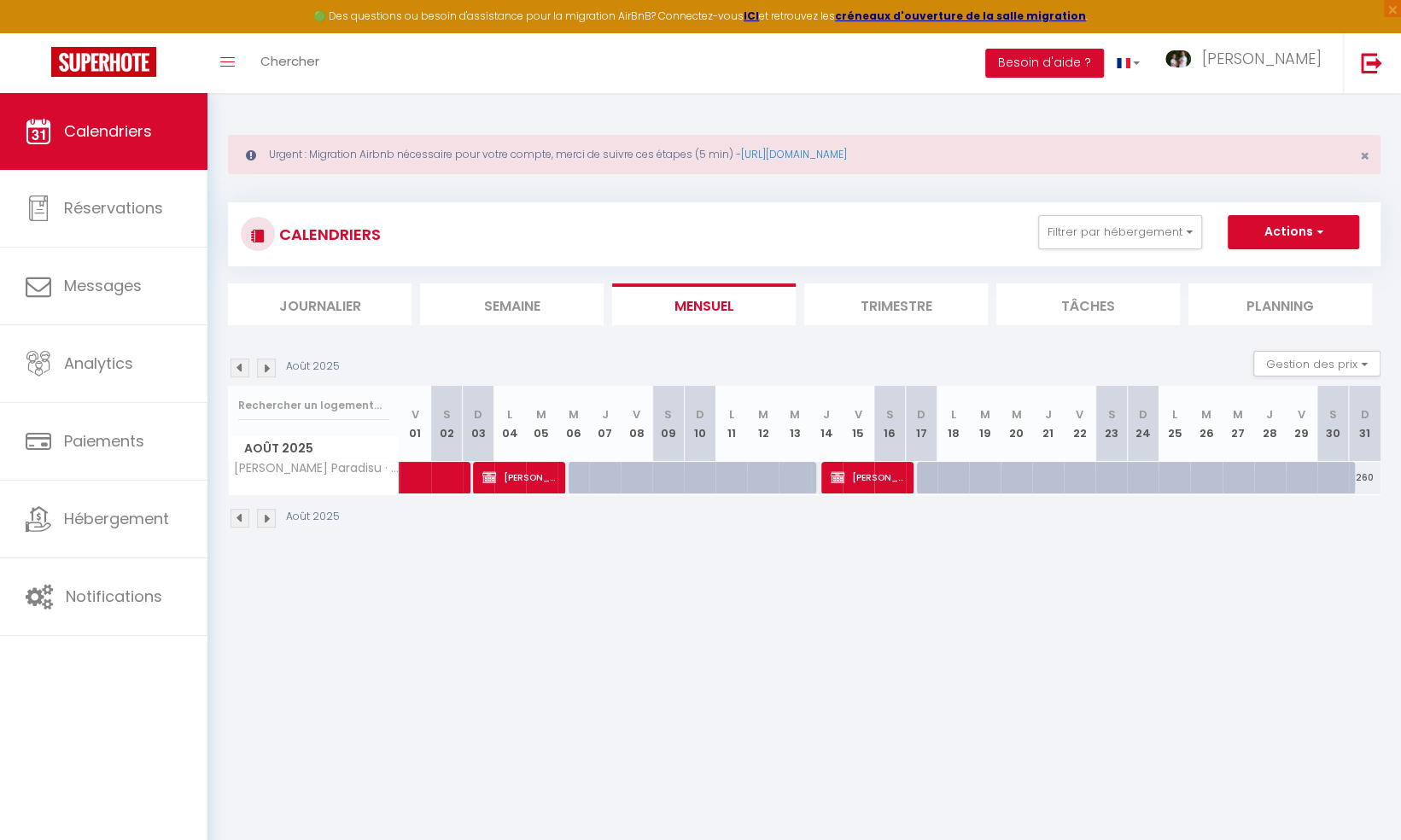
click at [238, 366] on img at bounding box center [239, 367] width 18 height 18
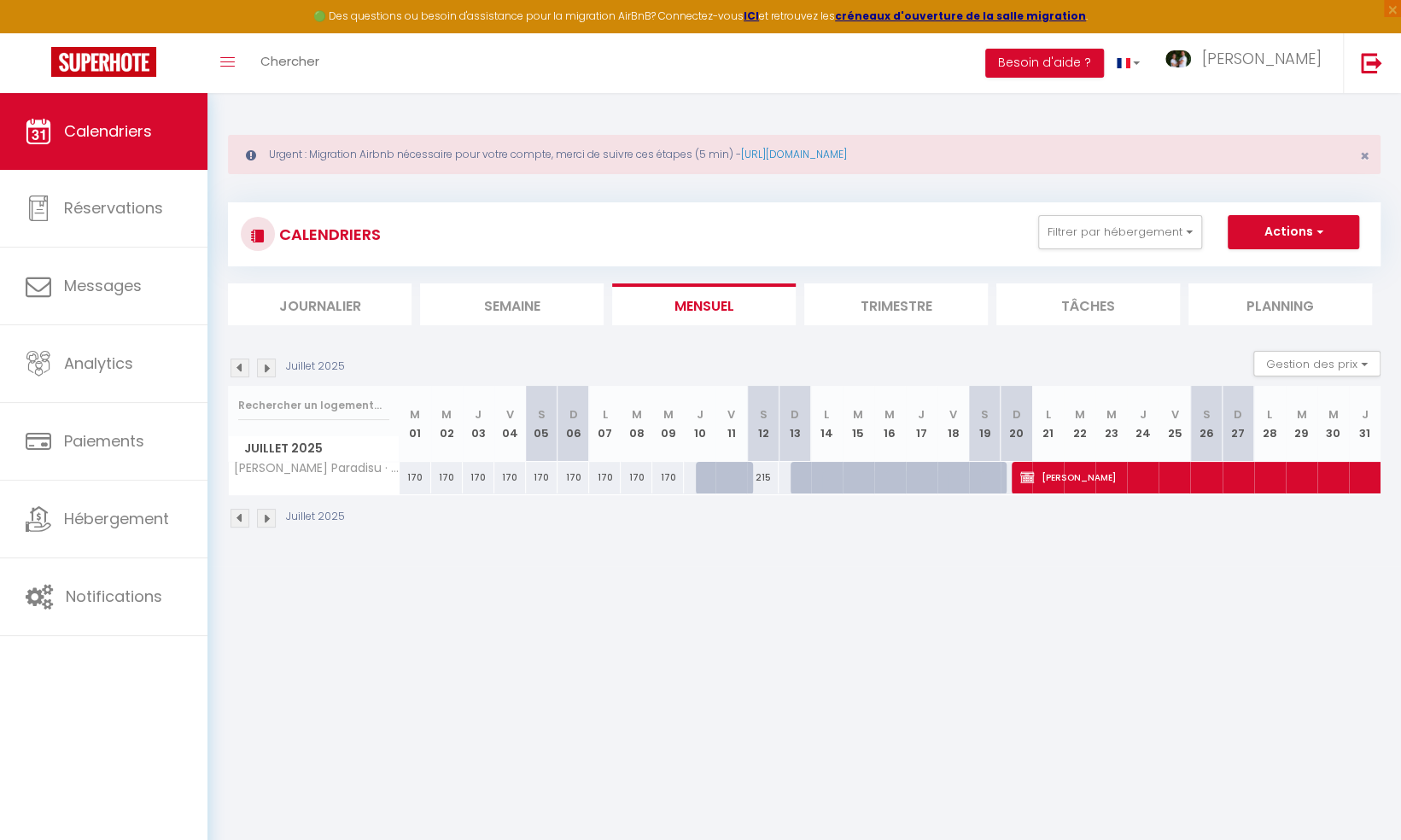
click at [238, 366] on img at bounding box center [239, 367] width 18 height 18
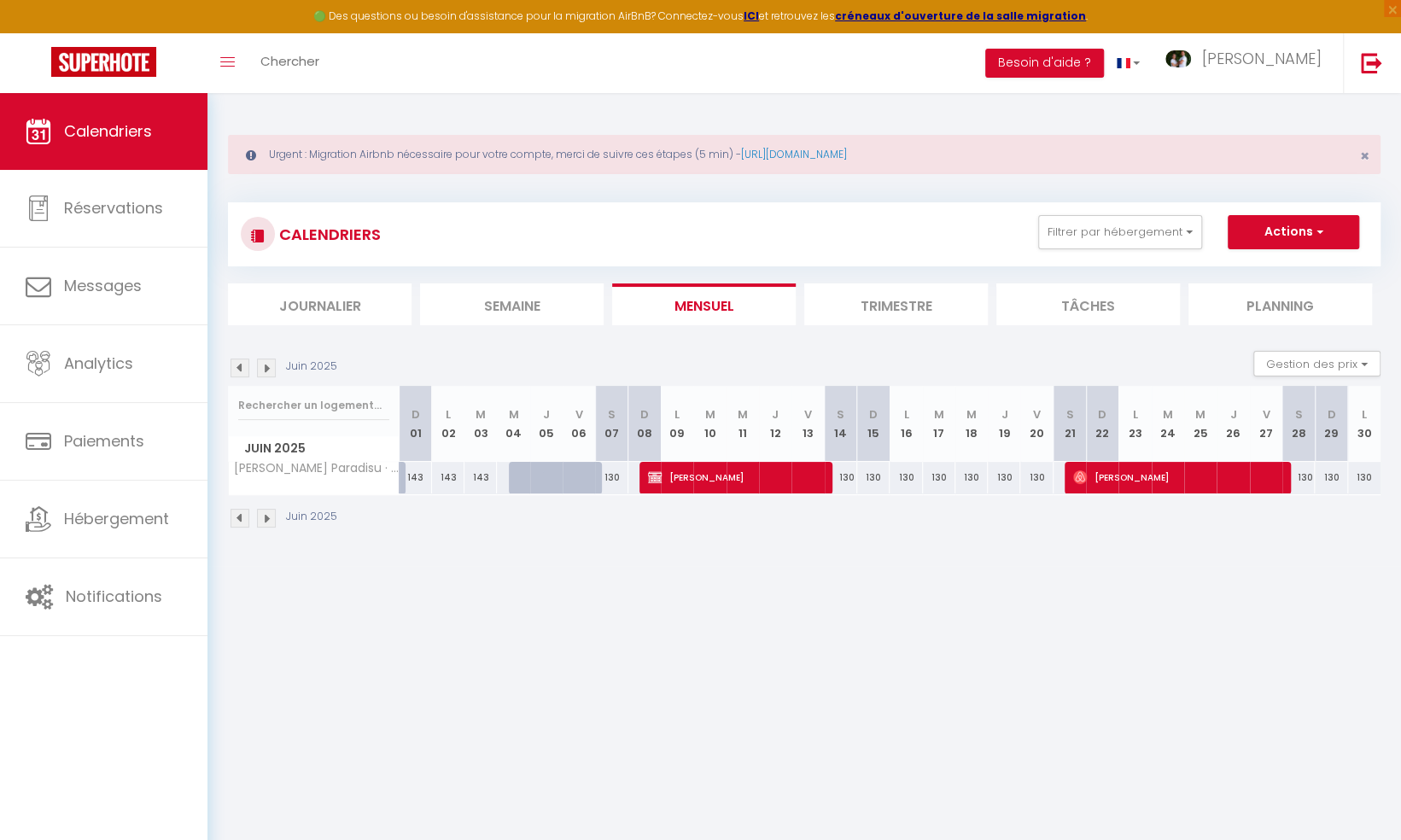
click at [239, 366] on img at bounding box center [239, 367] width 18 height 18
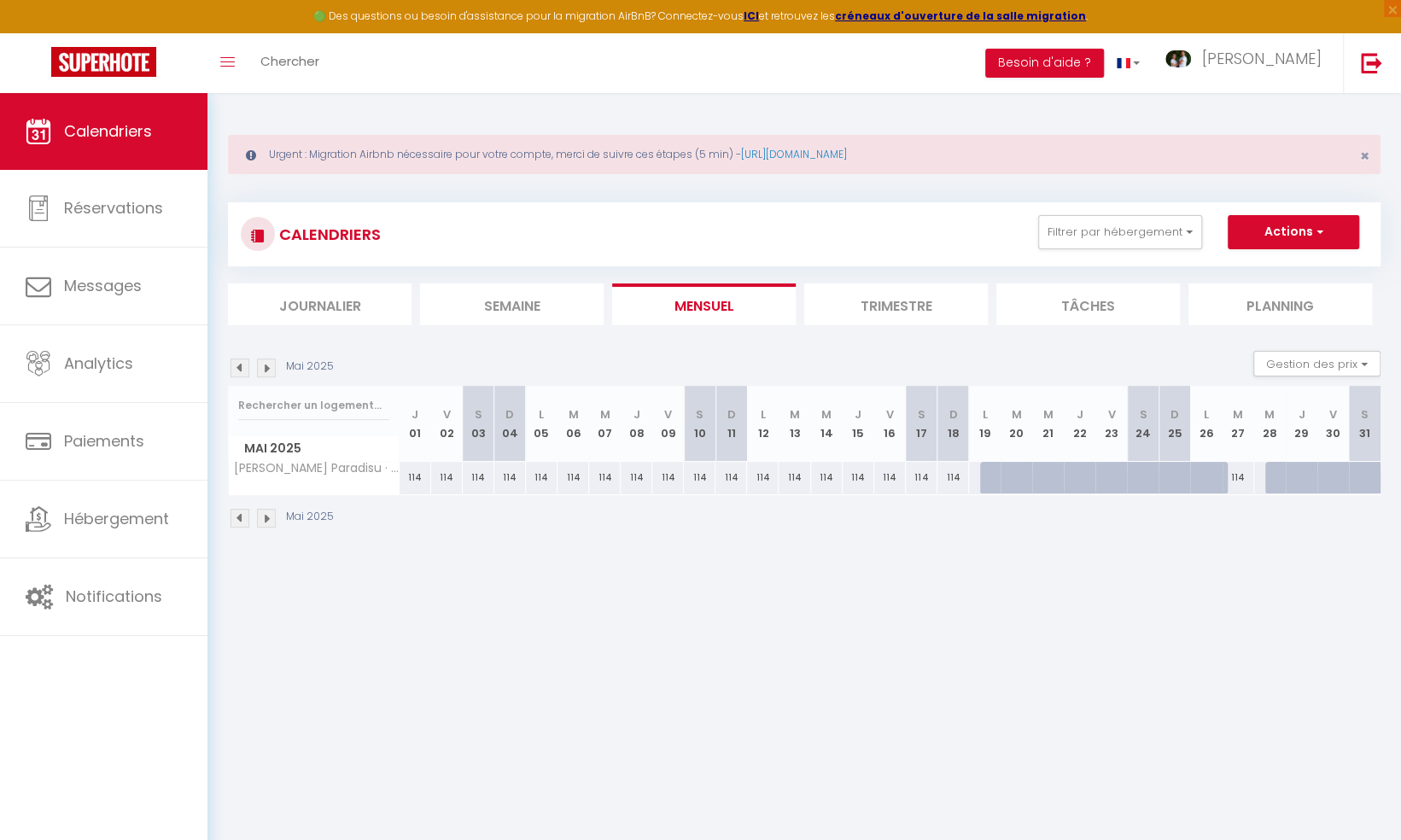
click at [266, 367] on img at bounding box center [266, 367] width 18 height 18
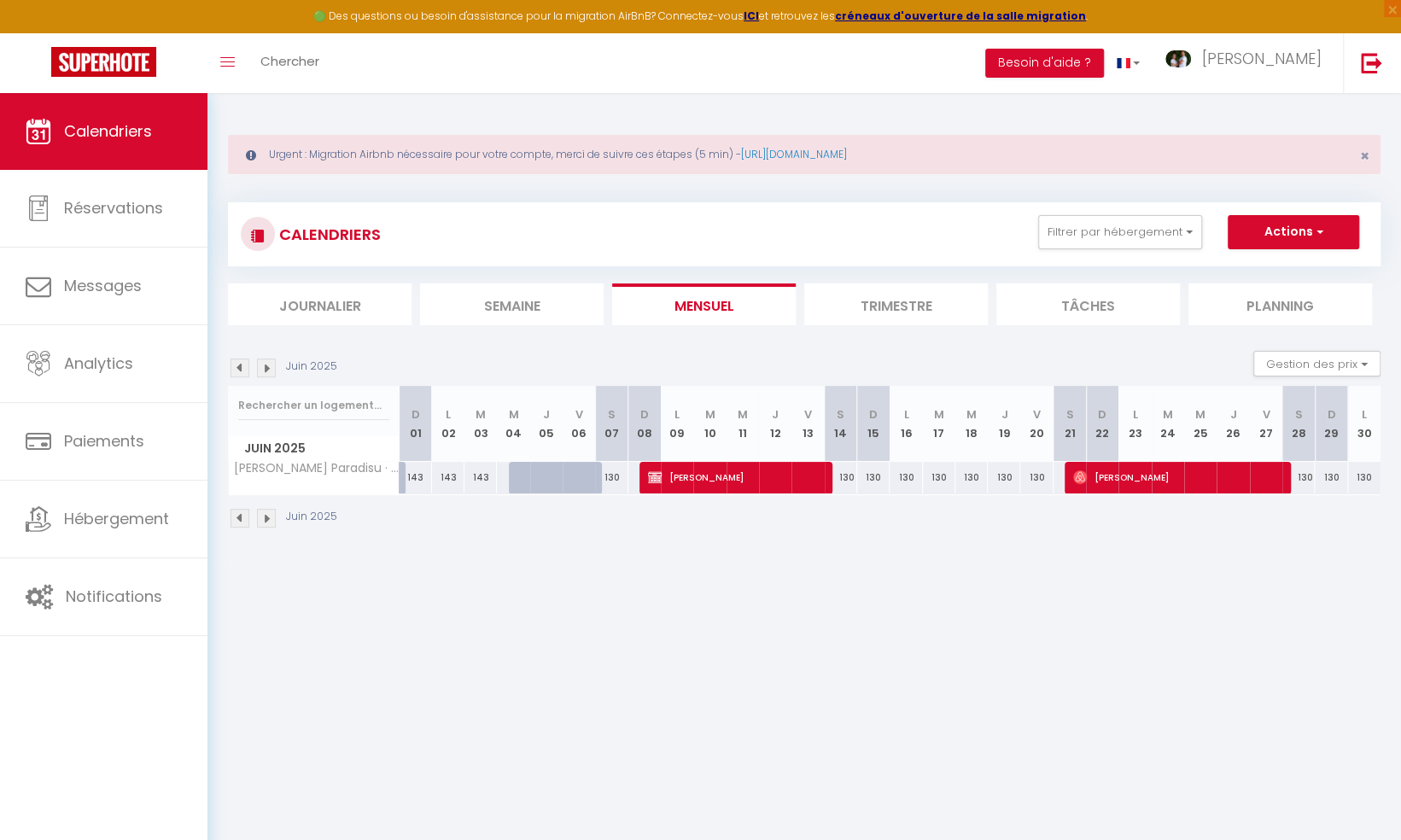
click at [239, 517] on img at bounding box center [239, 518] width 18 height 18
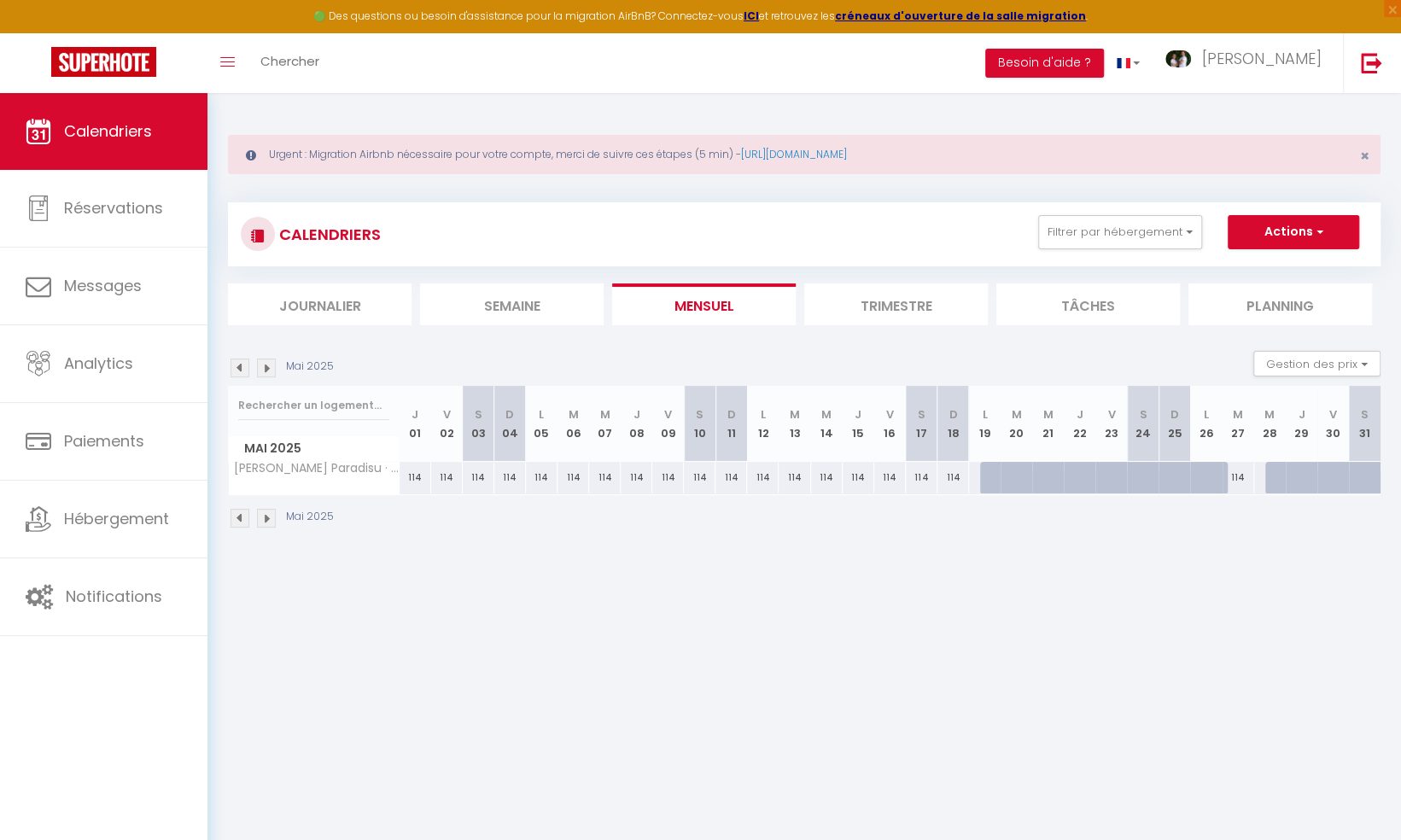
click at [267, 369] on img at bounding box center [266, 367] width 18 height 18
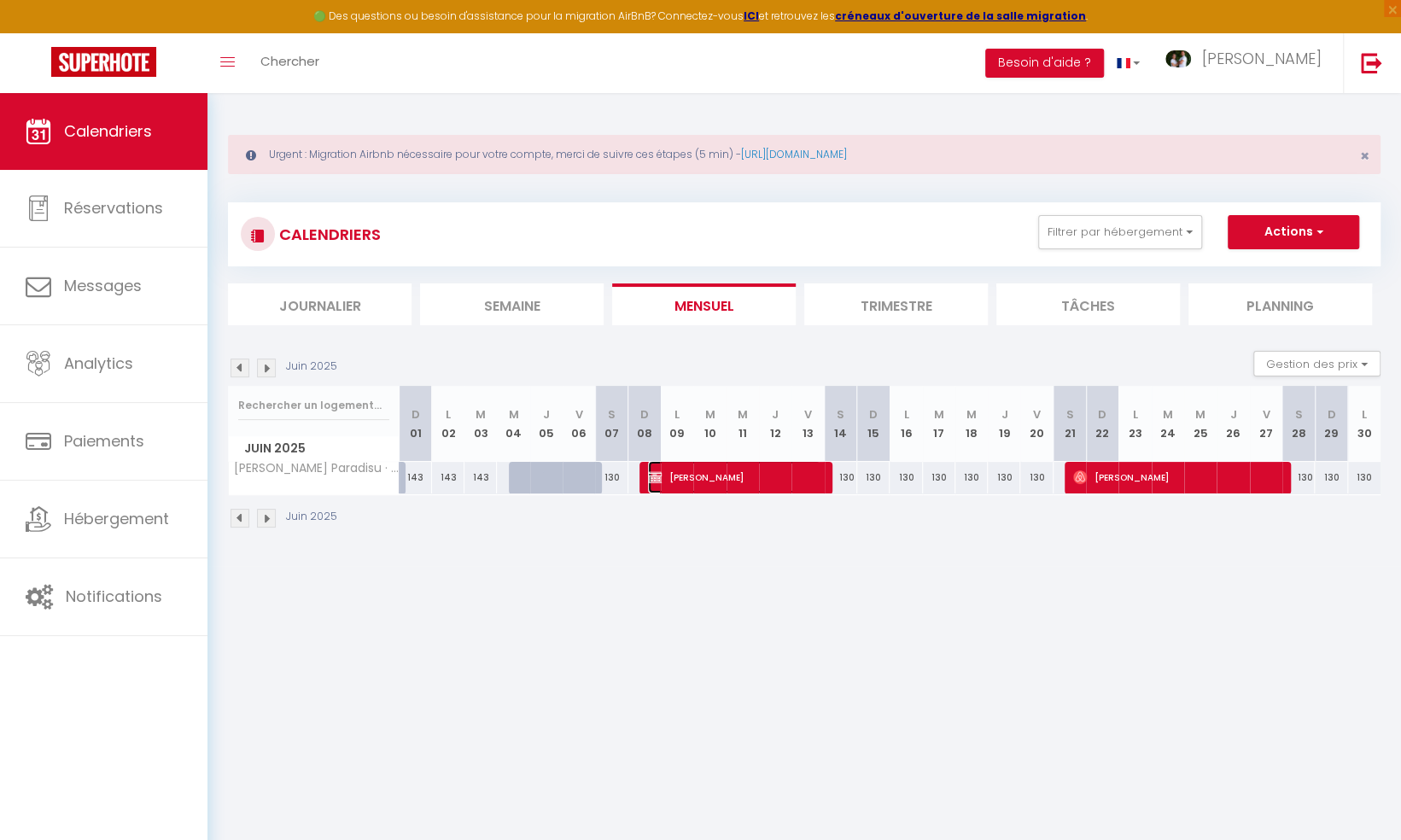
click at [723, 472] on span "[PERSON_NAME]" at bounding box center [734, 477] width 173 height 33
select select "OK"
select select "1"
select select "0"
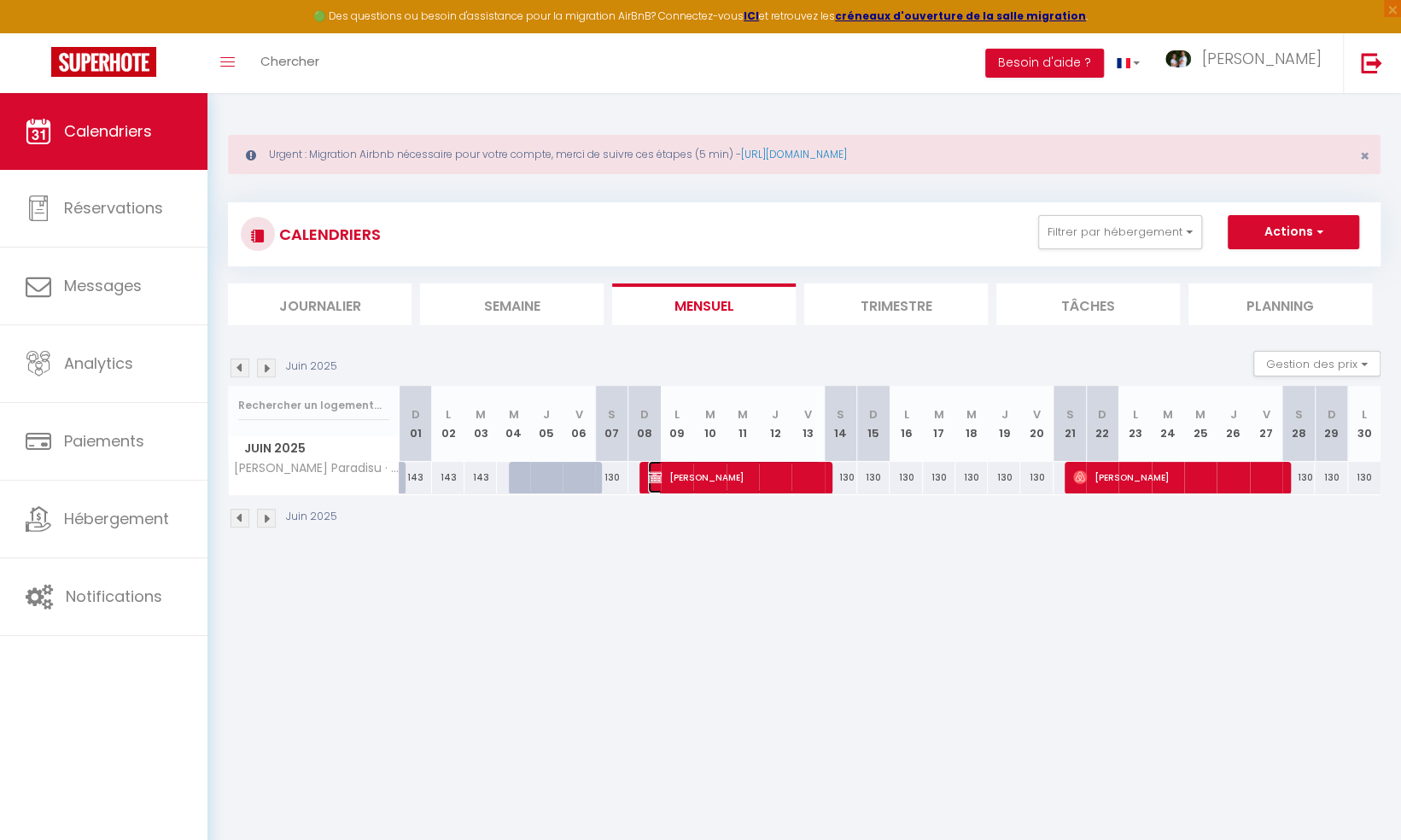
select select "1"
select select
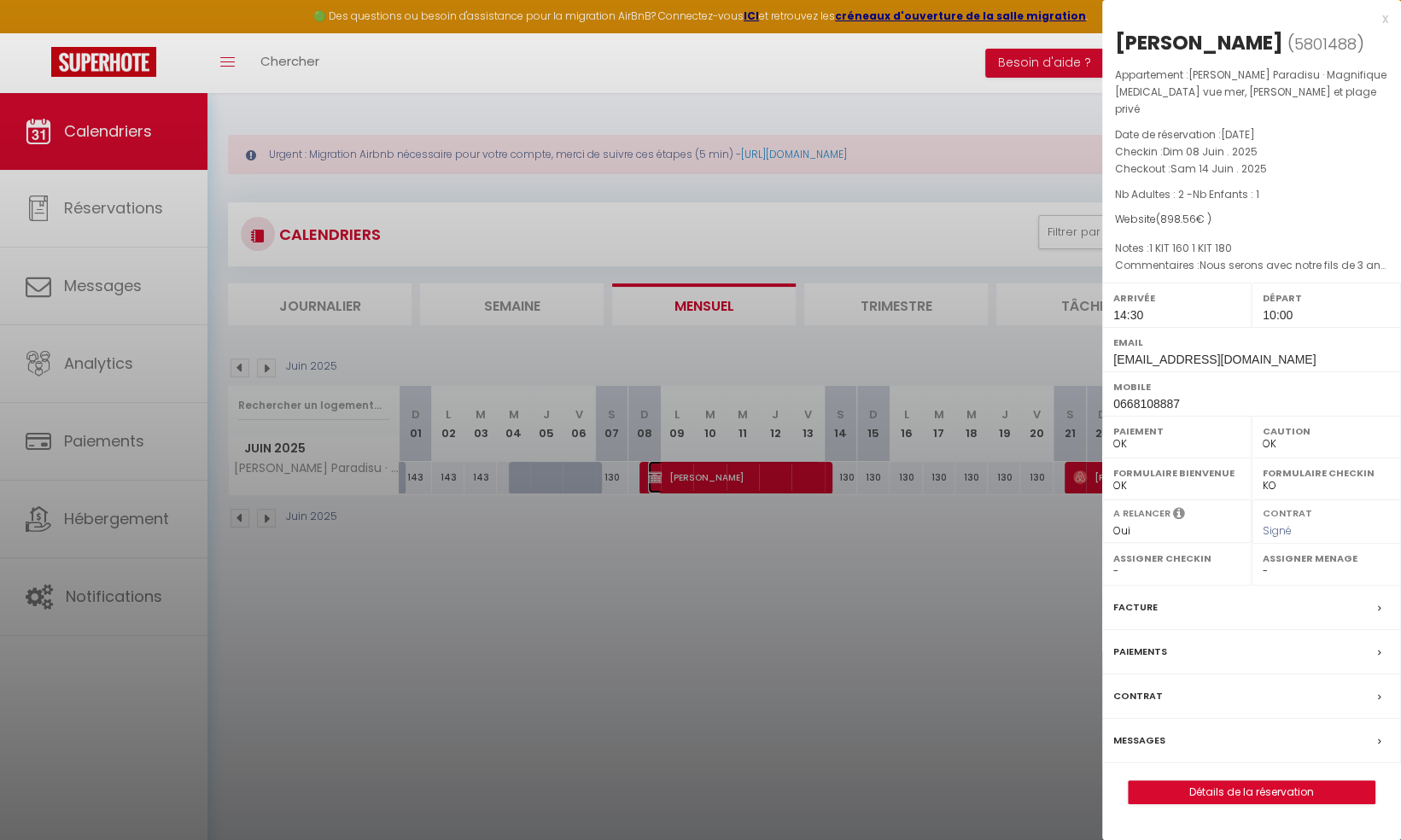
select select "41741"
click at [723, 471] on div at bounding box center [700, 420] width 1401 height 840
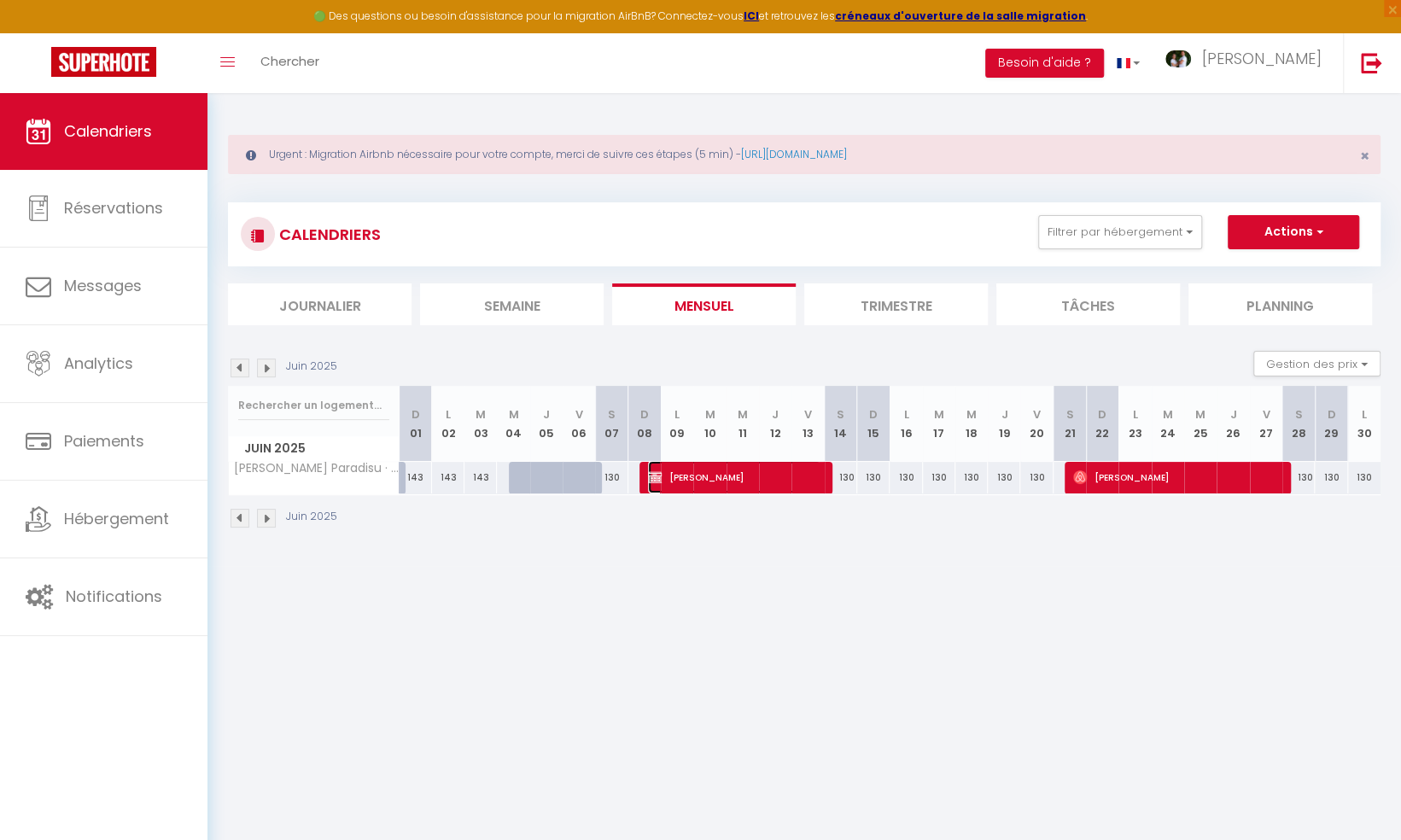
click at [714, 475] on span "[PERSON_NAME]" at bounding box center [734, 477] width 173 height 33
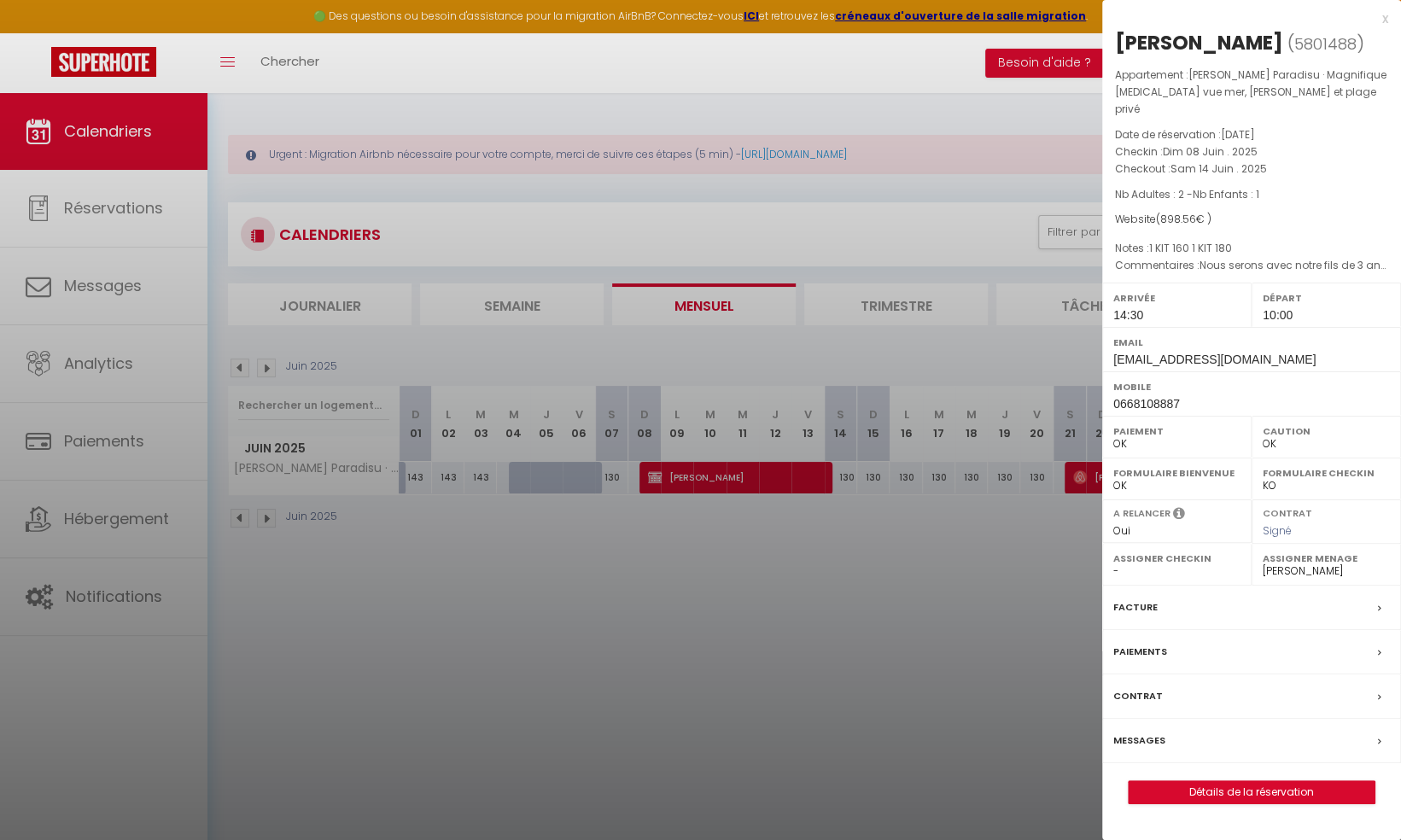
click at [714, 475] on div at bounding box center [700, 420] width 1401 height 840
